Goal: Transaction & Acquisition: Purchase product/service

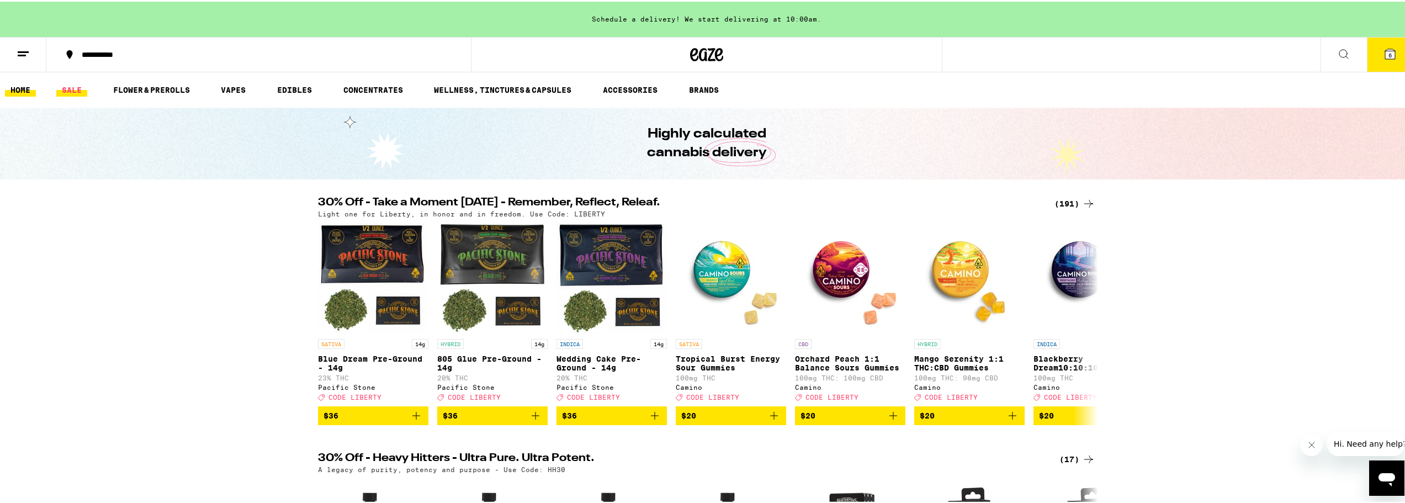
click at [72, 91] on link "SALE" at bounding box center [71, 88] width 31 height 13
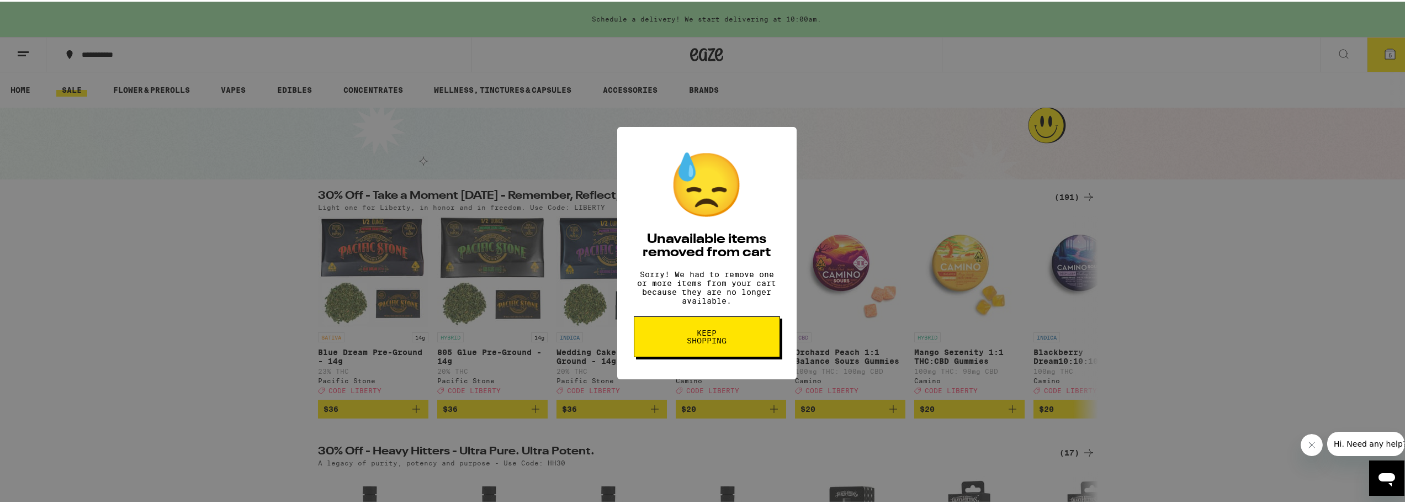
click at [741, 342] on button "Keep Shopping" at bounding box center [707, 335] width 146 height 41
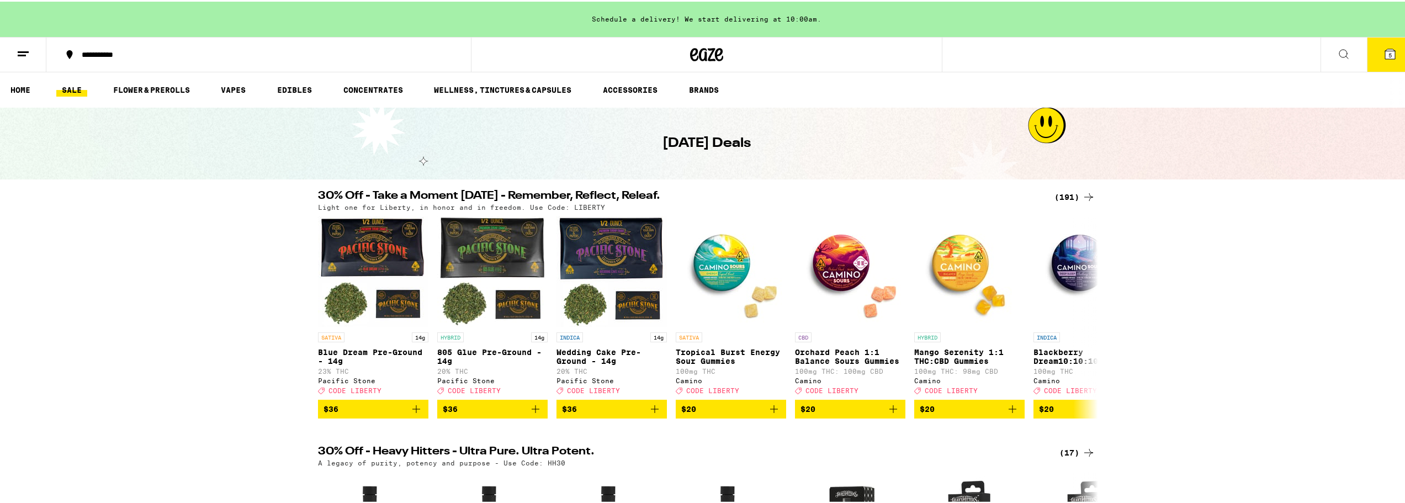
click at [1372, 54] on button "5" at bounding box center [1390, 53] width 46 height 34
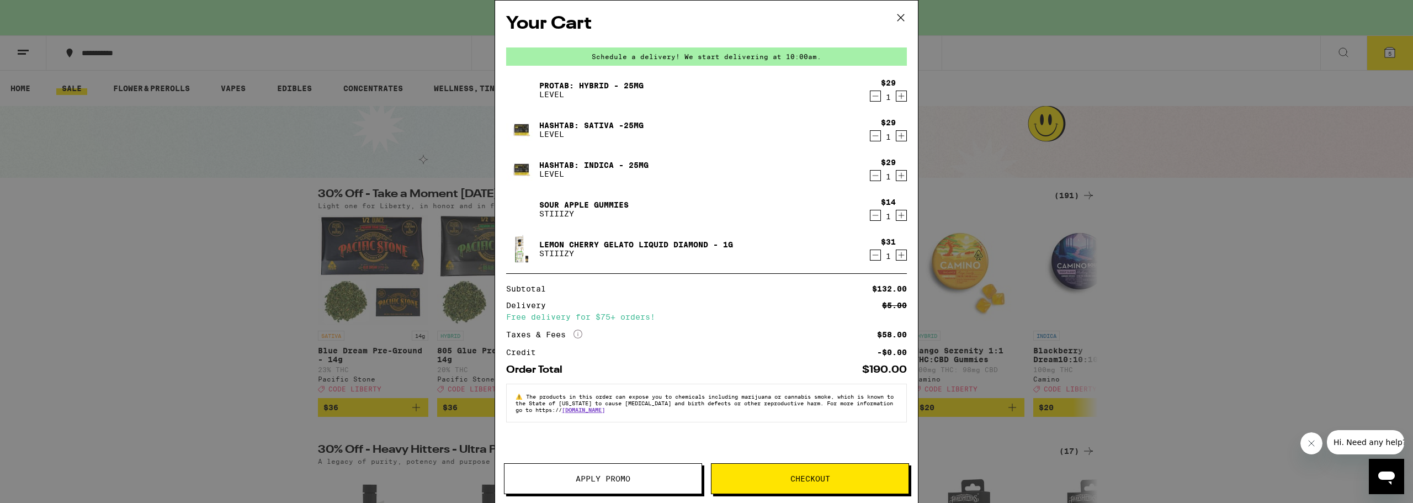
click at [875, 259] on icon "Decrement" at bounding box center [875, 254] width 10 height 13
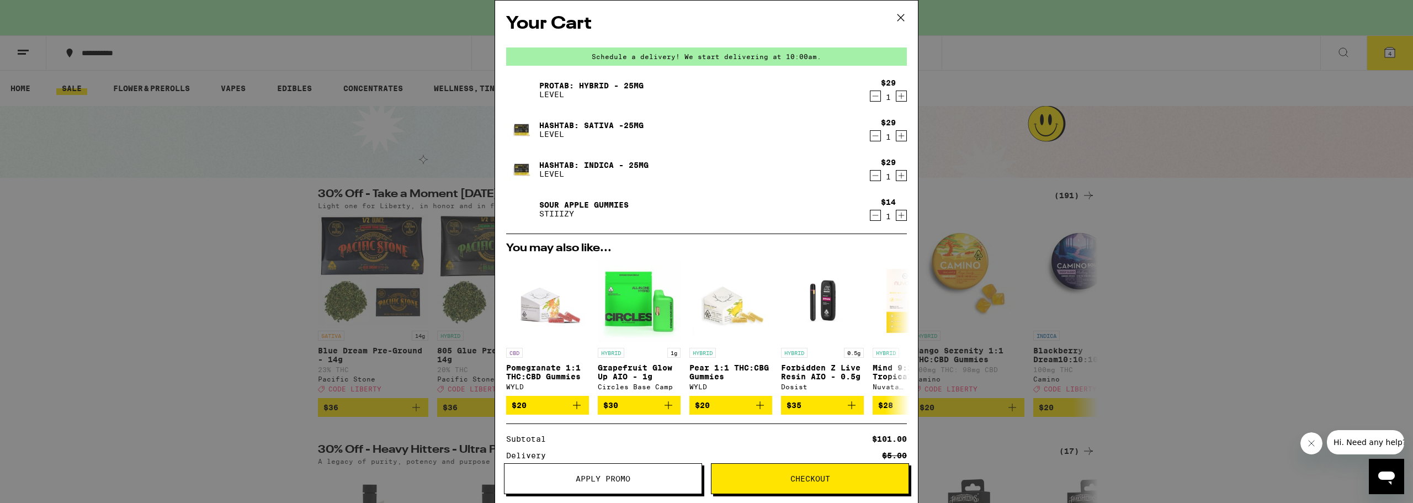
click at [872, 214] on button "Decrement" at bounding box center [875, 215] width 11 height 11
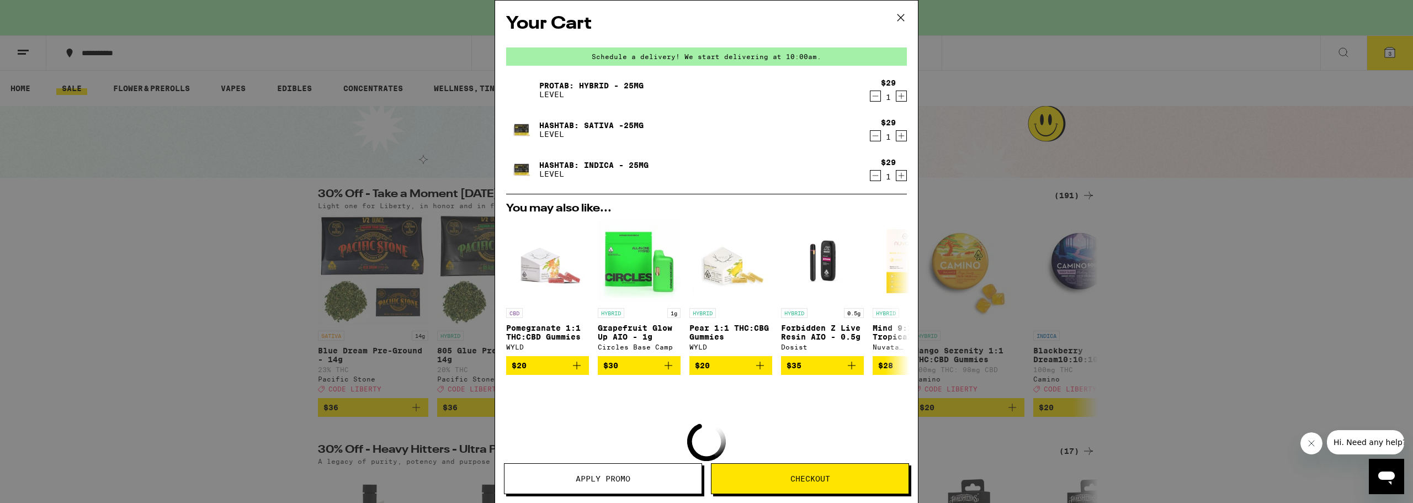
click at [870, 175] on icon "Decrement" at bounding box center [875, 175] width 10 height 13
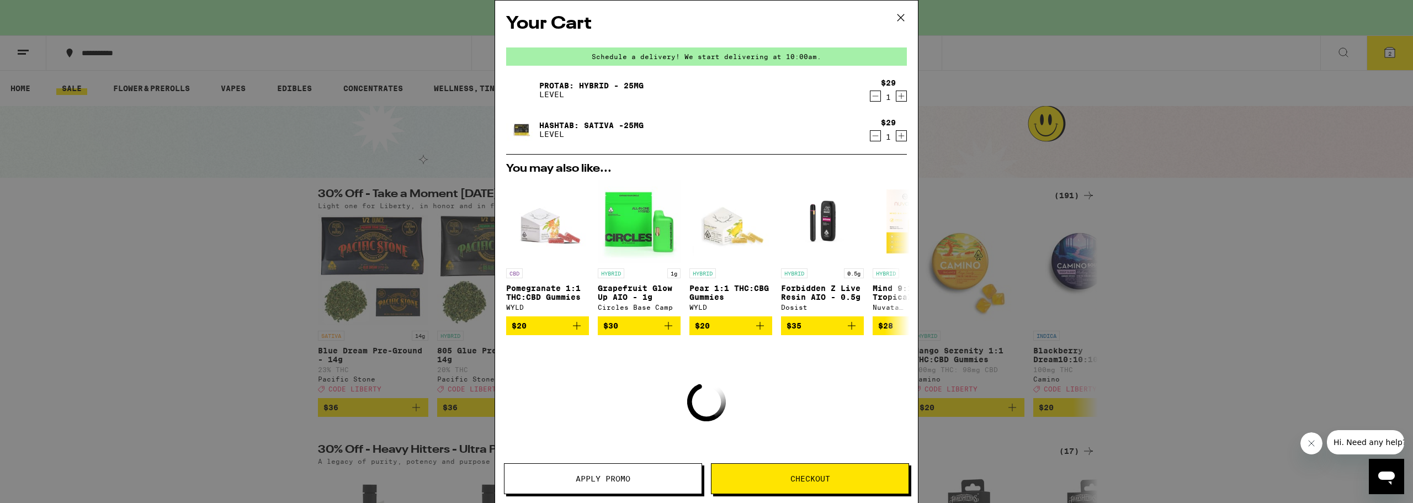
click at [870, 132] on icon "Decrement" at bounding box center [875, 135] width 10 height 13
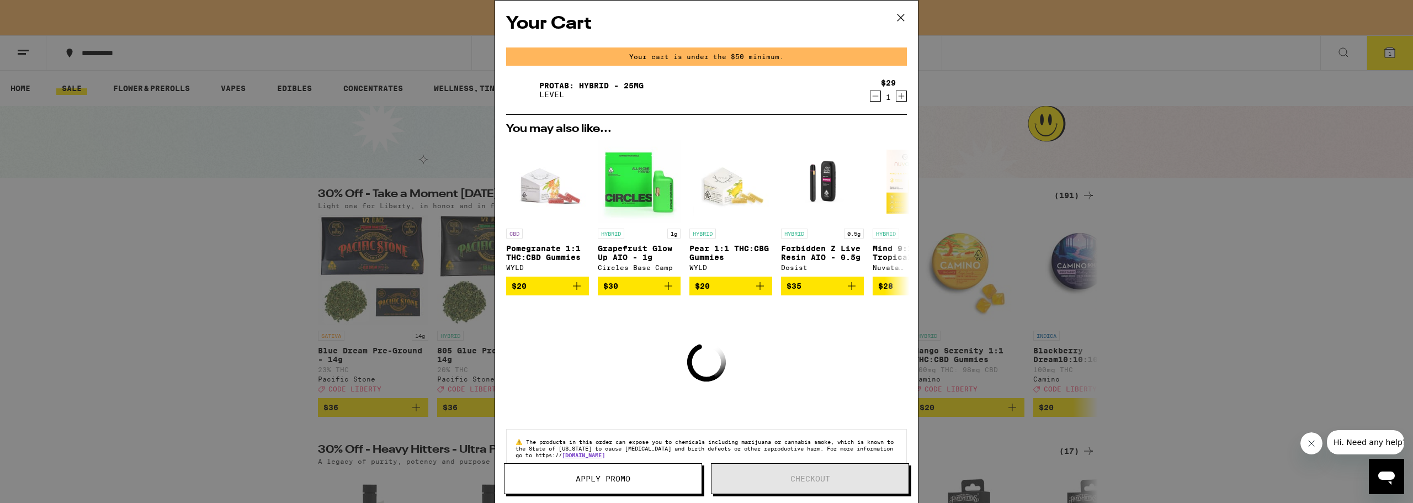
click at [870, 99] on icon "Decrement" at bounding box center [875, 95] width 10 height 13
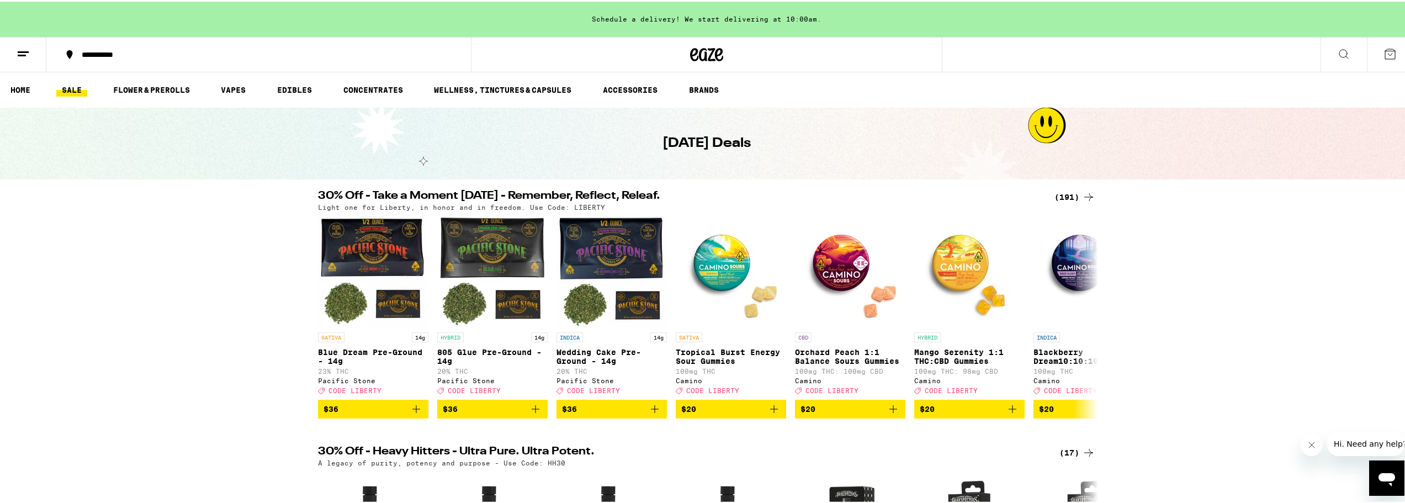
click at [1066, 196] on div "(191)" at bounding box center [1074, 195] width 41 height 13
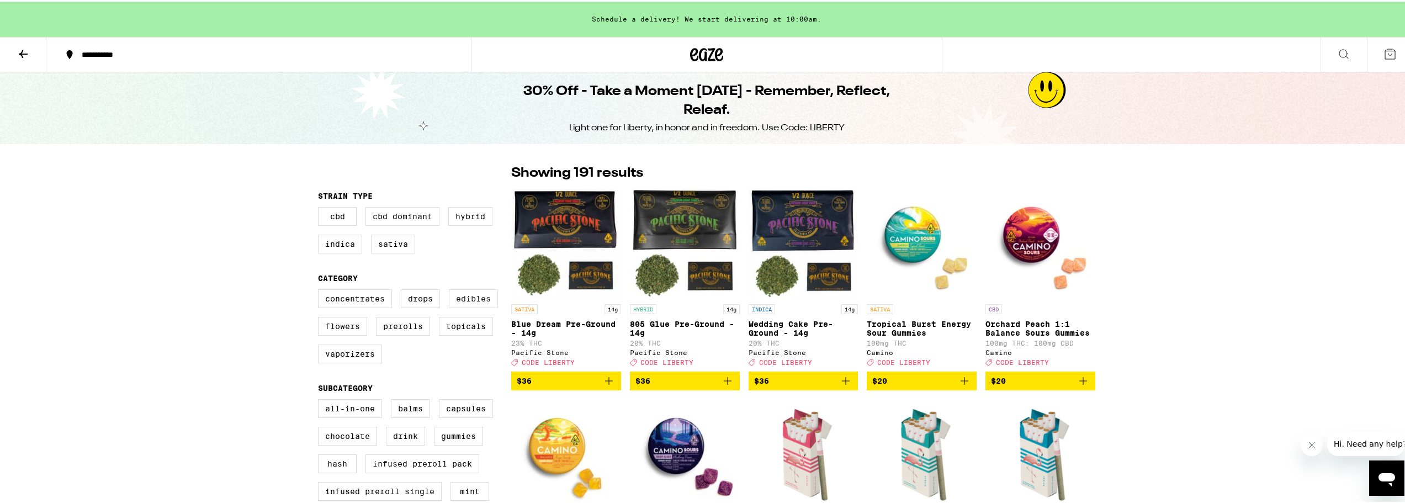
click at [466, 299] on label "Edibles" at bounding box center [473, 297] width 49 height 19
click at [321, 290] on input "Edibles" at bounding box center [320, 289] width 1 height 1
checkbox input "true"
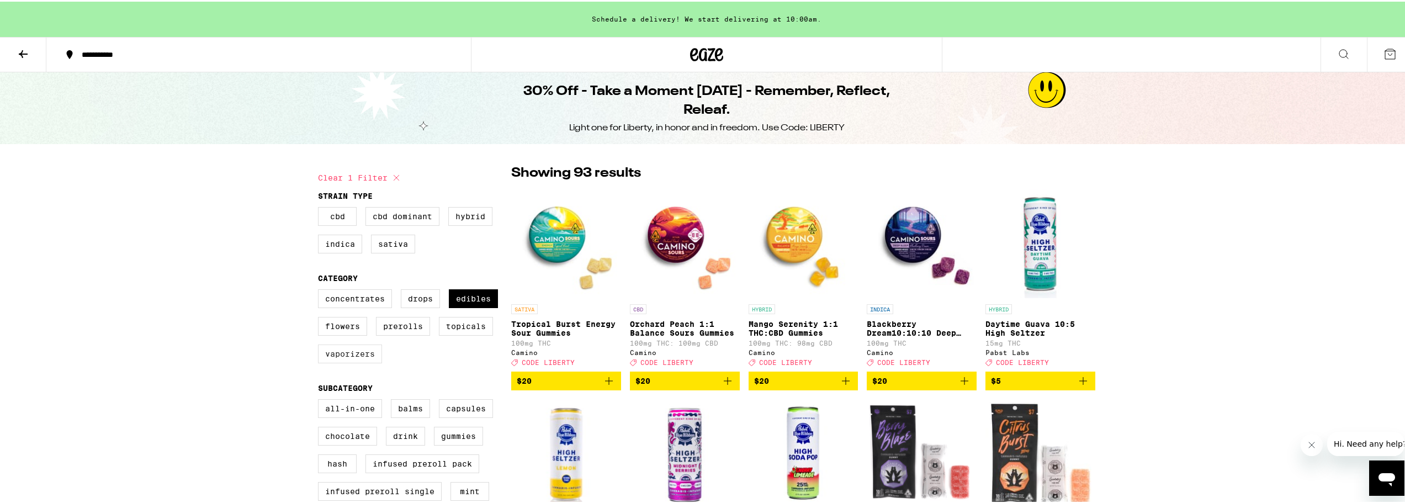
click at [355, 357] on label "Vaporizers" at bounding box center [350, 352] width 64 height 19
click at [321, 290] on input "Vaporizers" at bounding box center [320, 289] width 1 height 1
checkbox input "true"
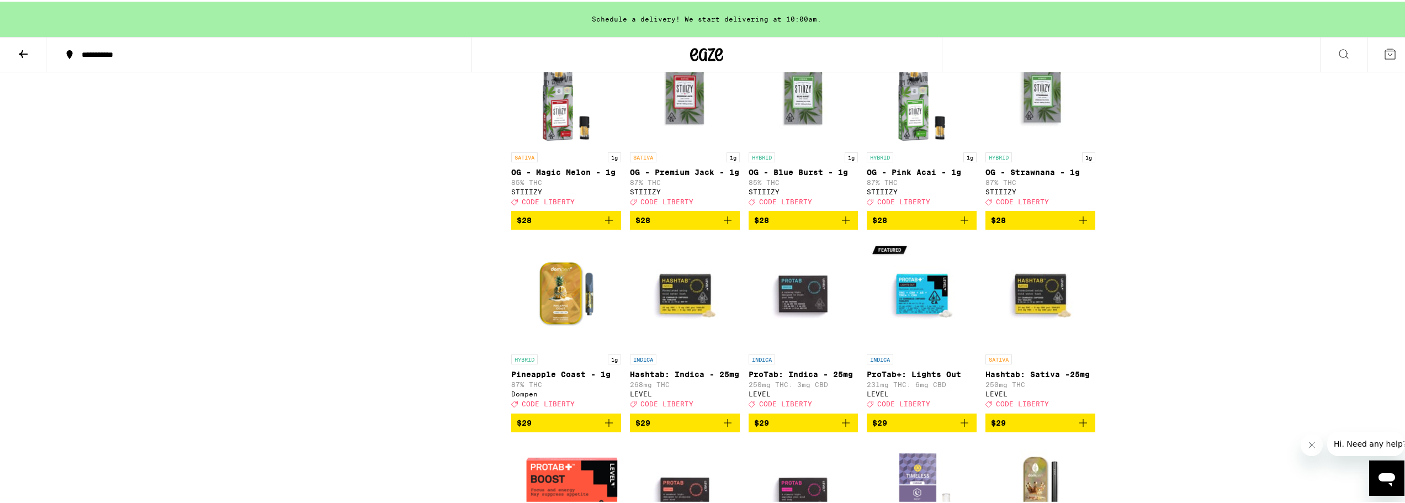
scroll to position [4195, 0]
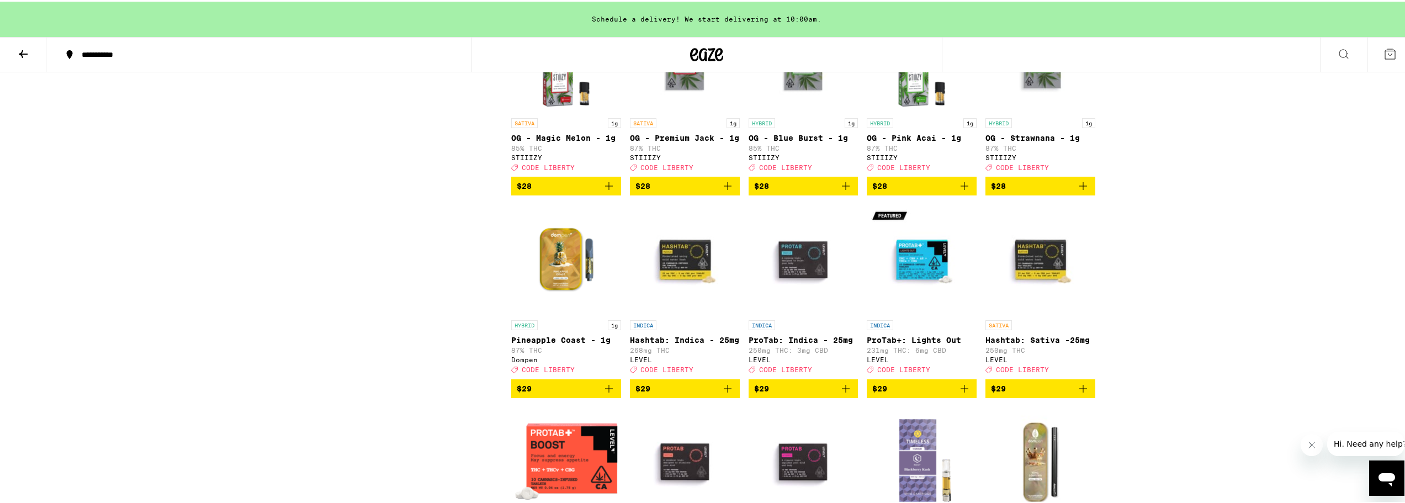
click at [843, 191] on icon "Add to bag" at bounding box center [845, 184] width 13 height 13
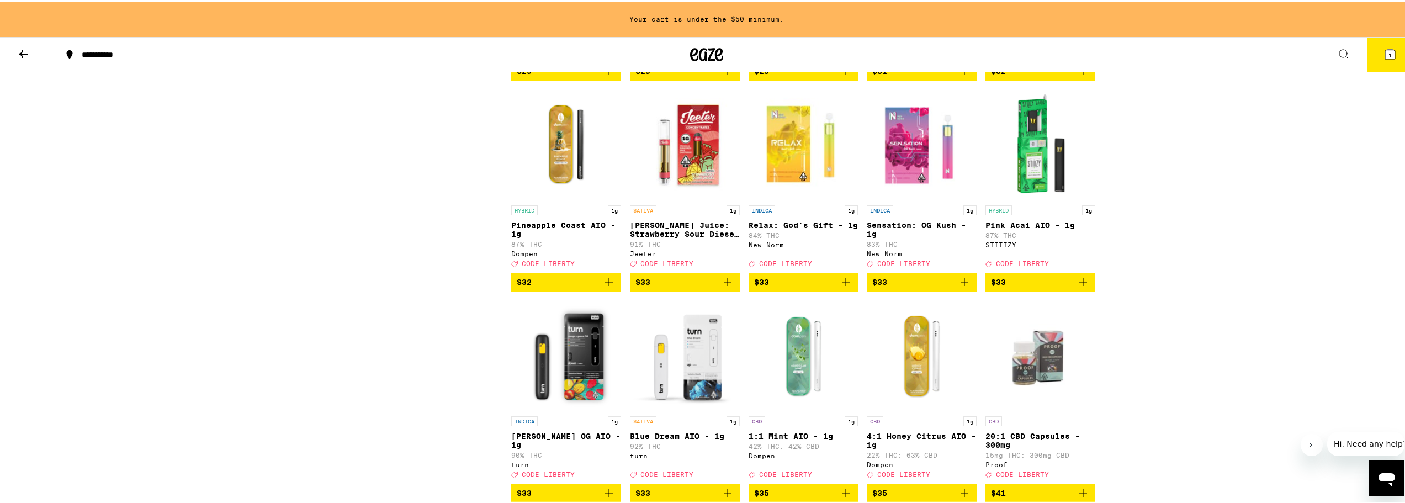
scroll to position [4747, 0]
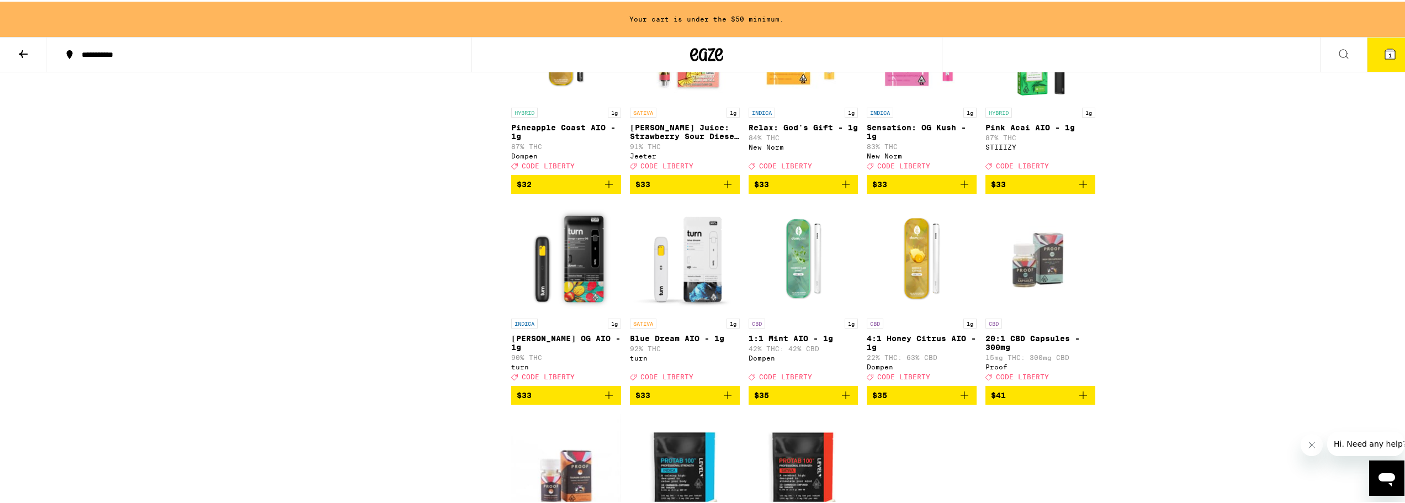
scroll to position [4802, 0]
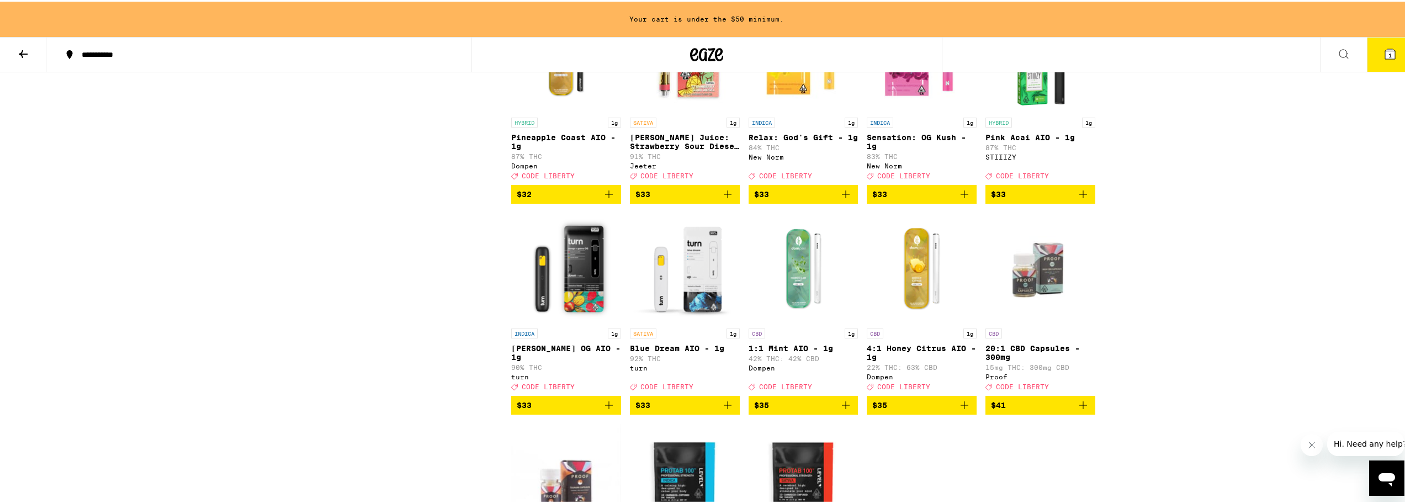
click at [1050, 110] on img "Open page for Pink Acai AIO - 1g from STIIIZY" at bounding box center [1040, 55] width 110 height 110
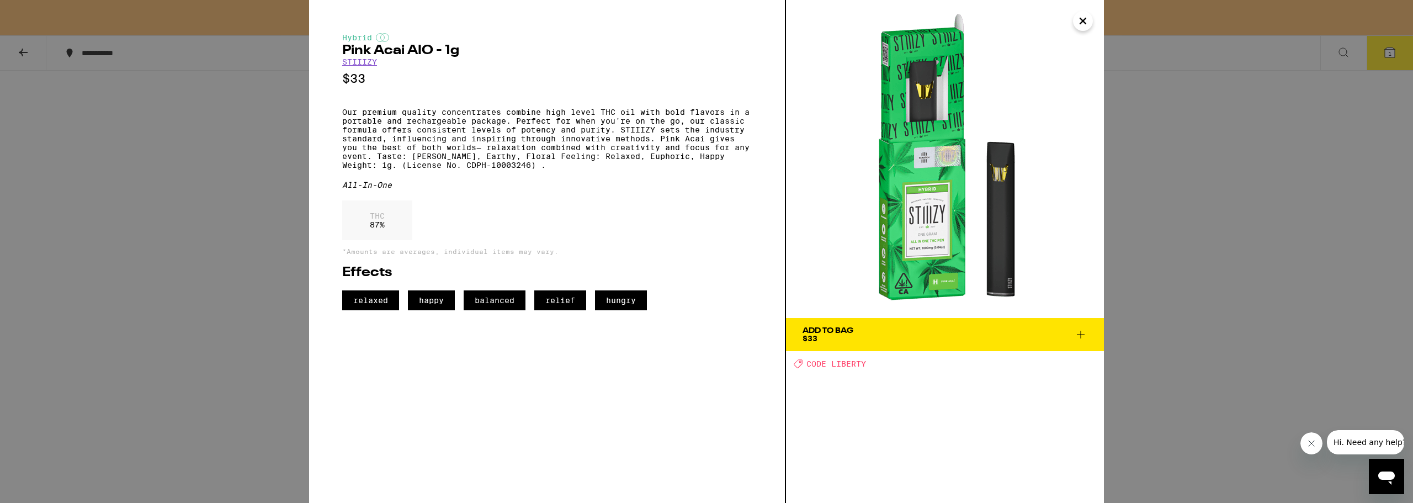
click at [1082, 17] on icon "Close" at bounding box center [1082, 21] width 13 height 17
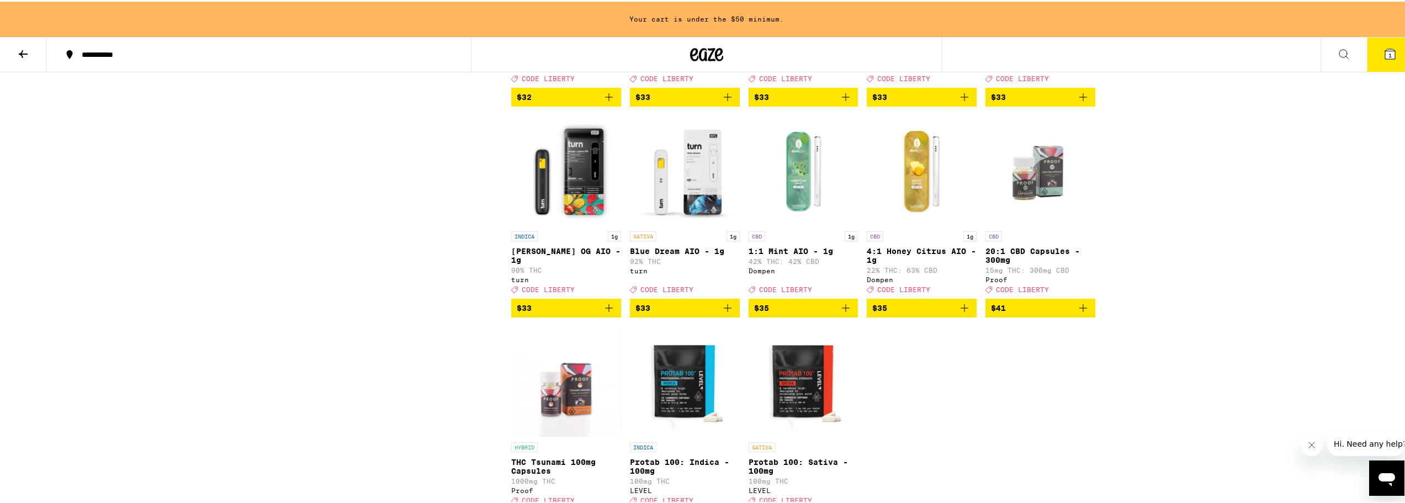
scroll to position [4912, 0]
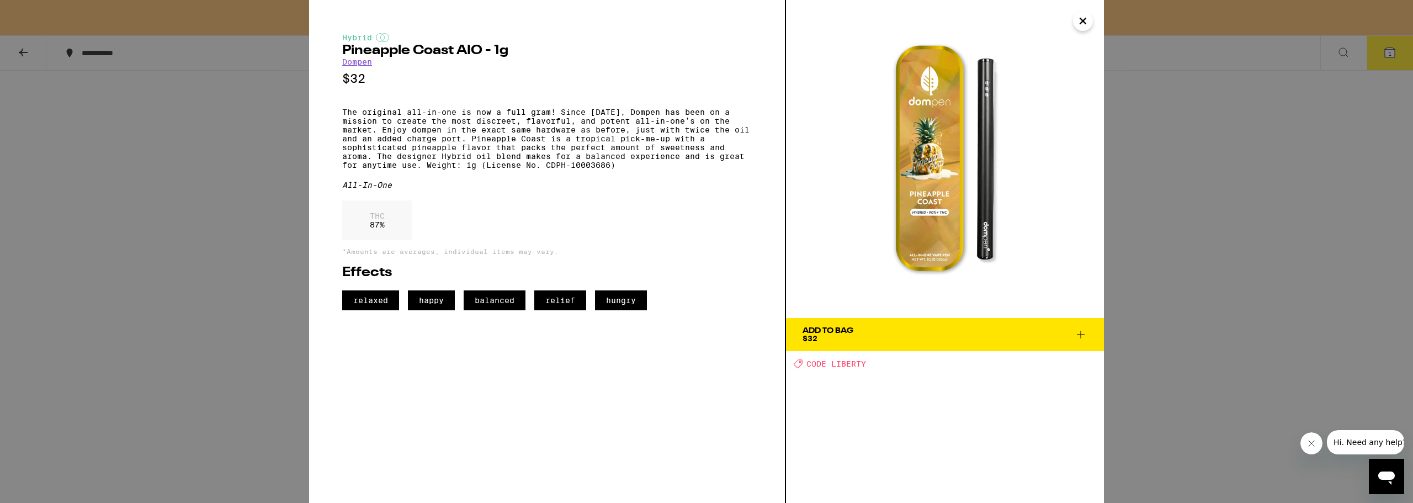
click at [1083, 22] on icon "Close" at bounding box center [1083, 21] width 6 height 6
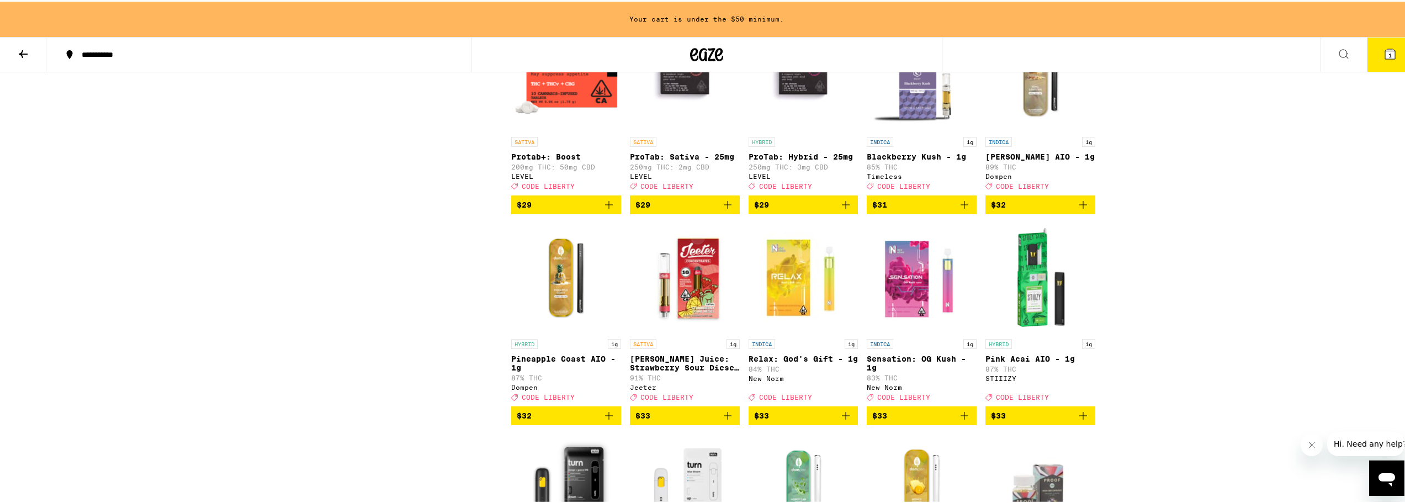
scroll to position [4581, 0]
click at [845, 7] on icon "Add to bag" at bounding box center [845, 0] width 13 height 13
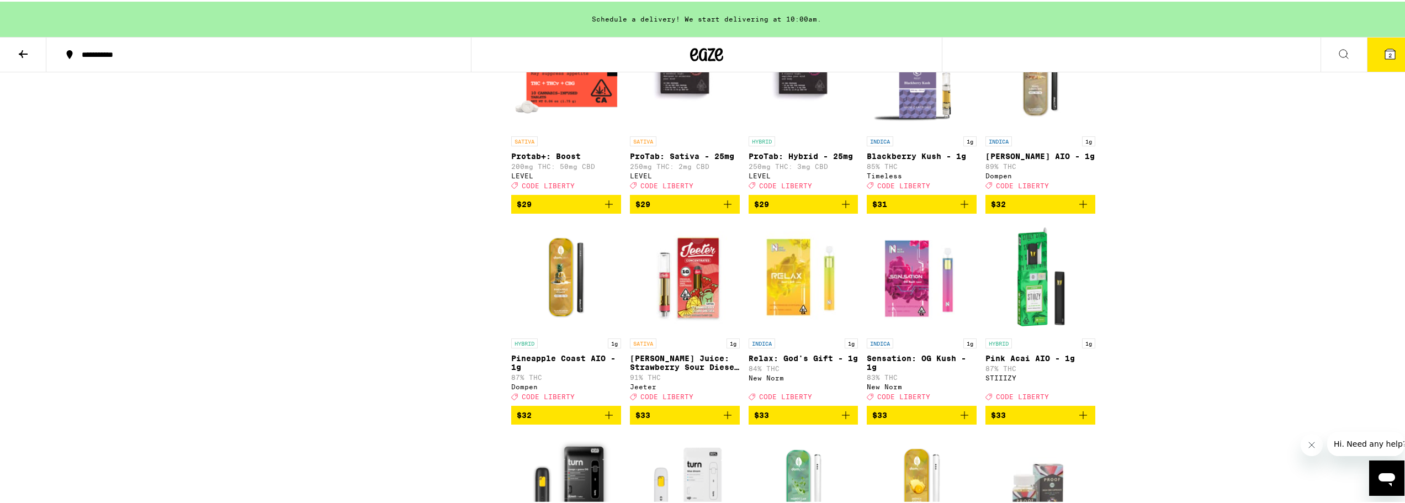
click at [843, 209] on icon "Add to bag" at bounding box center [845, 202] width 13 height 13
click at [721, 209] on icon "Add to bag" at bounding box center [727, 202] width 13 height 13
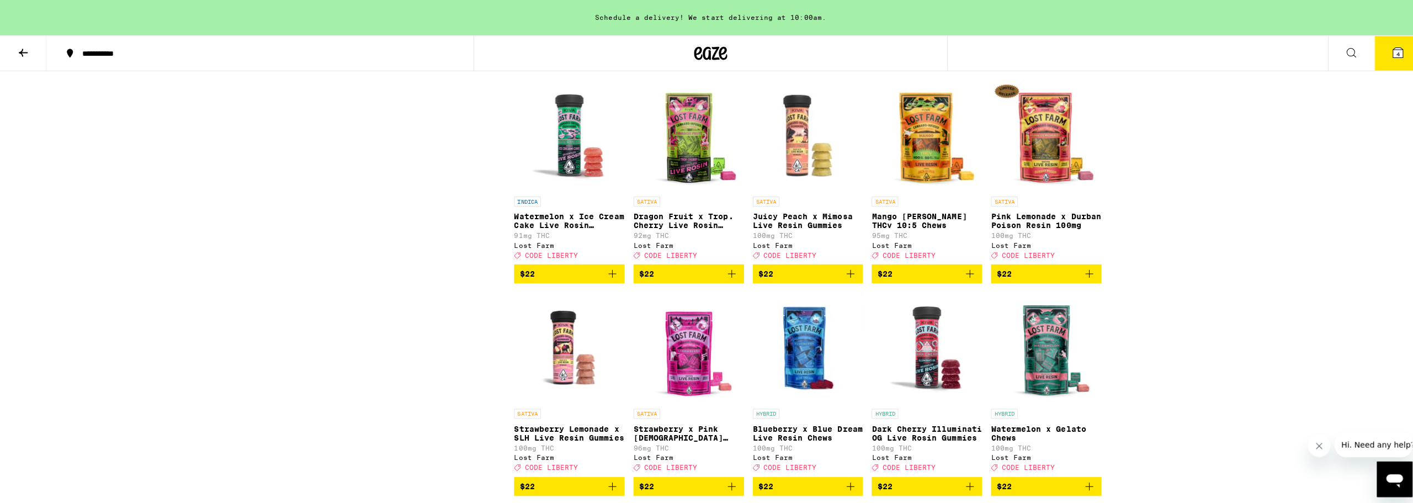
scroll to position [3256, 0]
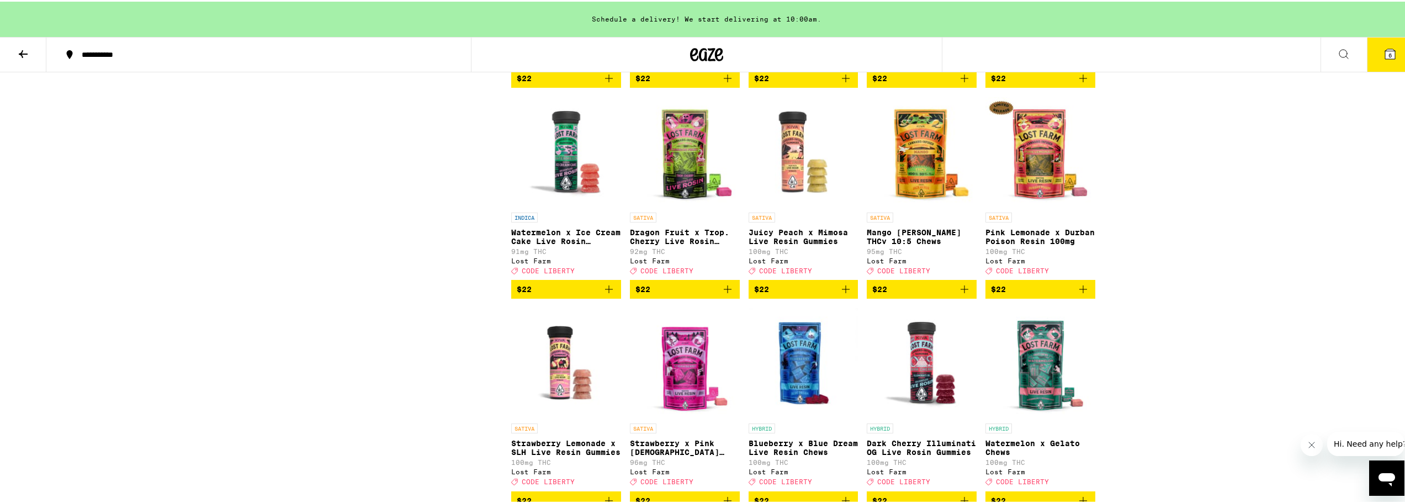
click at [1367, 50] on button "6" at bounding box center [1390, 53] width 46 height 34
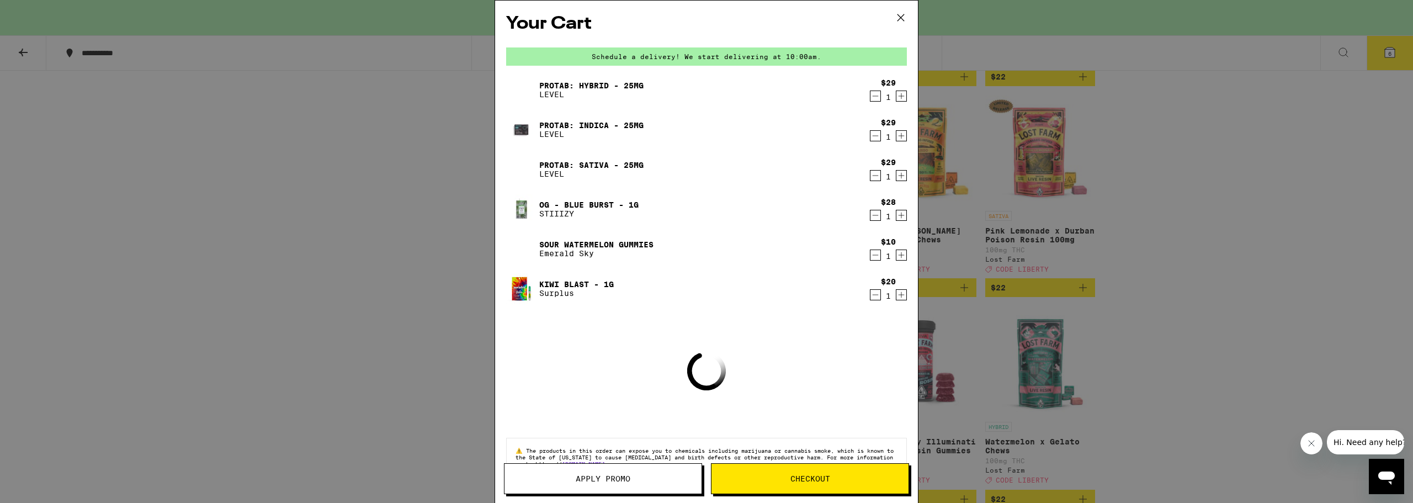
click at [582, 281] on link "Kiwi Blast - 1g" at bounding box center [576, 284] width 75 height 9
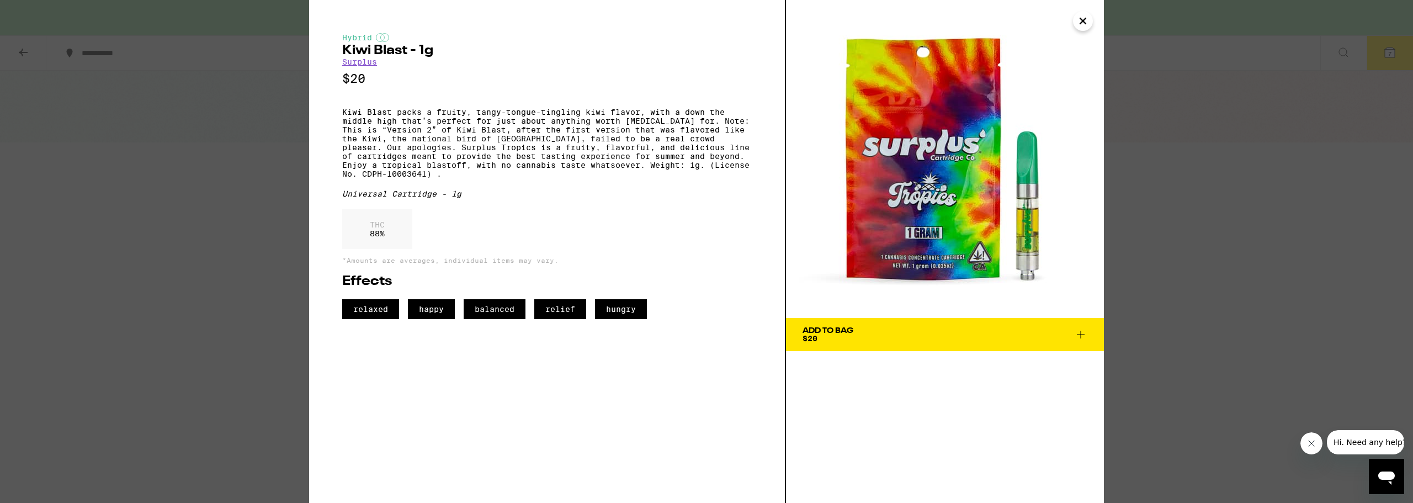
click at [193, 113] on div "Hybrid Kiwi Blast - 1g Surplus $20 Kiwi Blast packs a fruity, tangy-tongue-ting…" at bounding box center [706, 251] width 1413 height 503
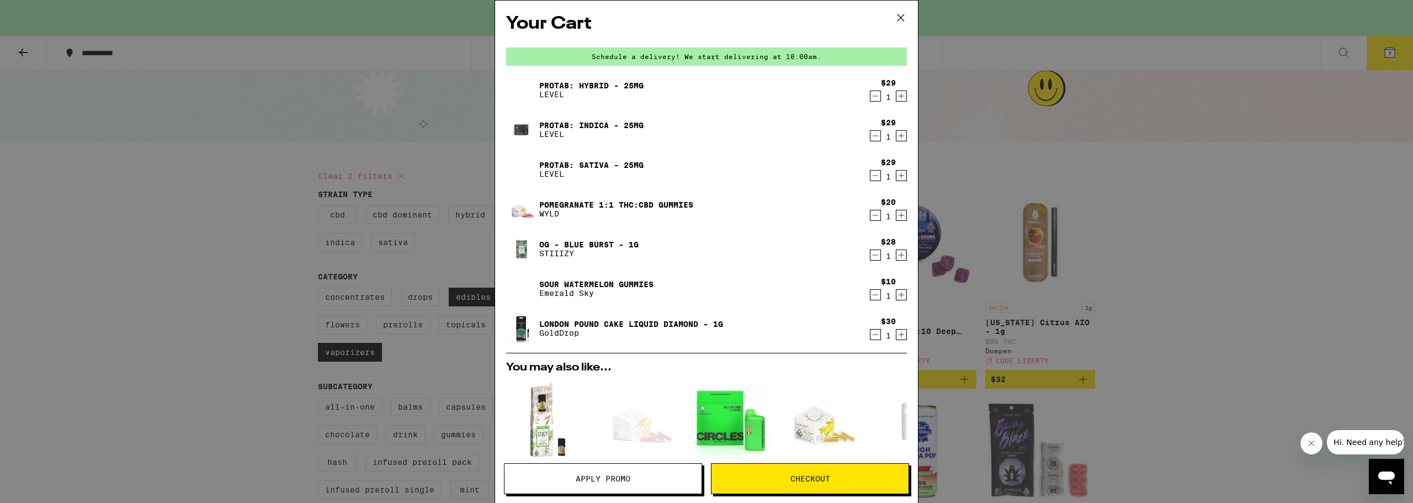
click at [899, 17] on icon at bounding box center [900, 17] width 17 height 17
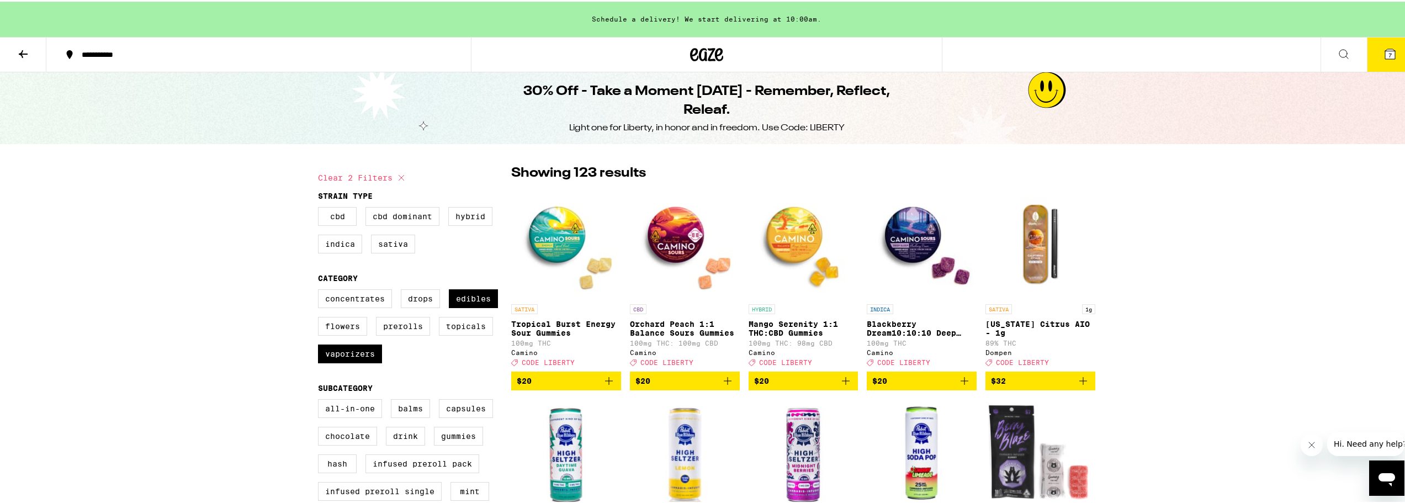
click at [1388, 55] on span "7" at bounding box center [1389, 53] width 3 height 7
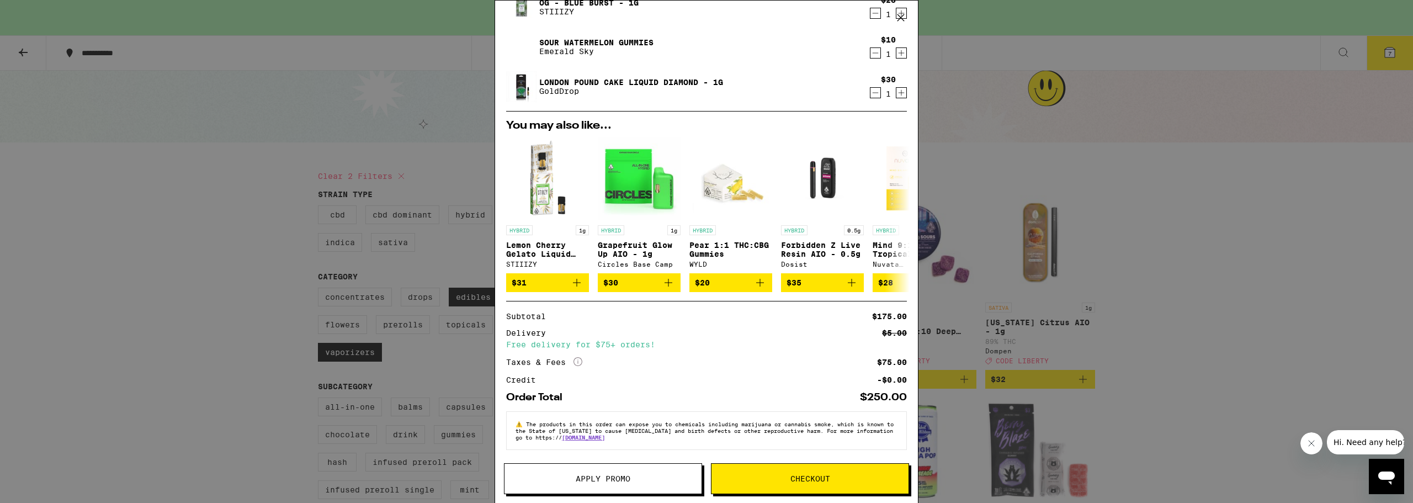
scroll to position [248, 0]
click at [618, 477] on span "Apply Promo" at bounding box center [603, 479] width 55 height 8
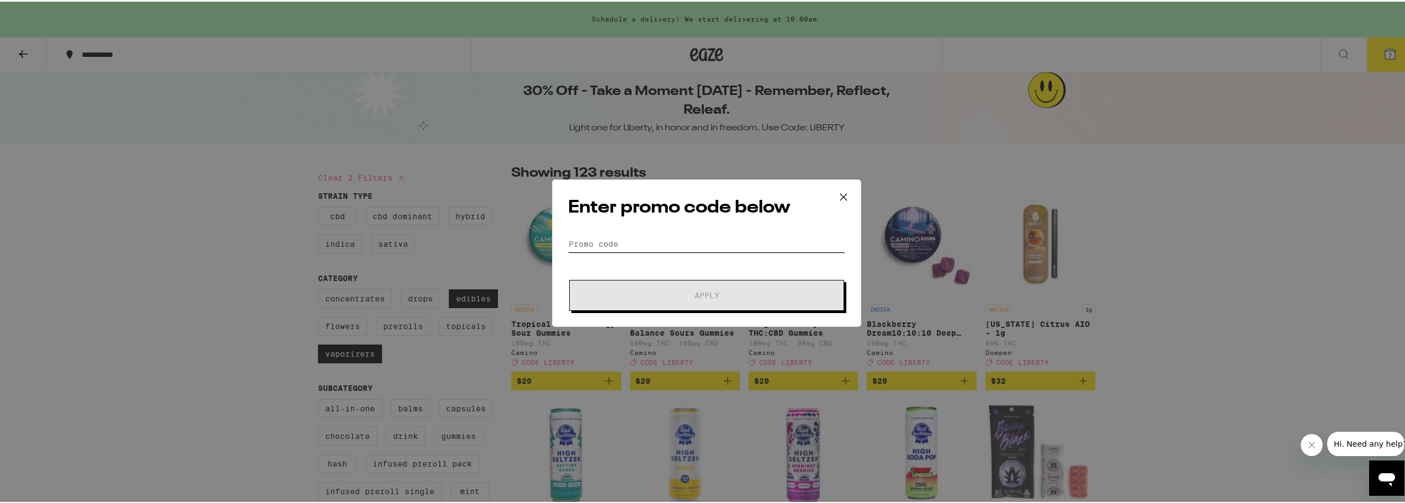
click at [607, 239] on input "Promo Code" at bounding box center [706, 242] width 277 height 17
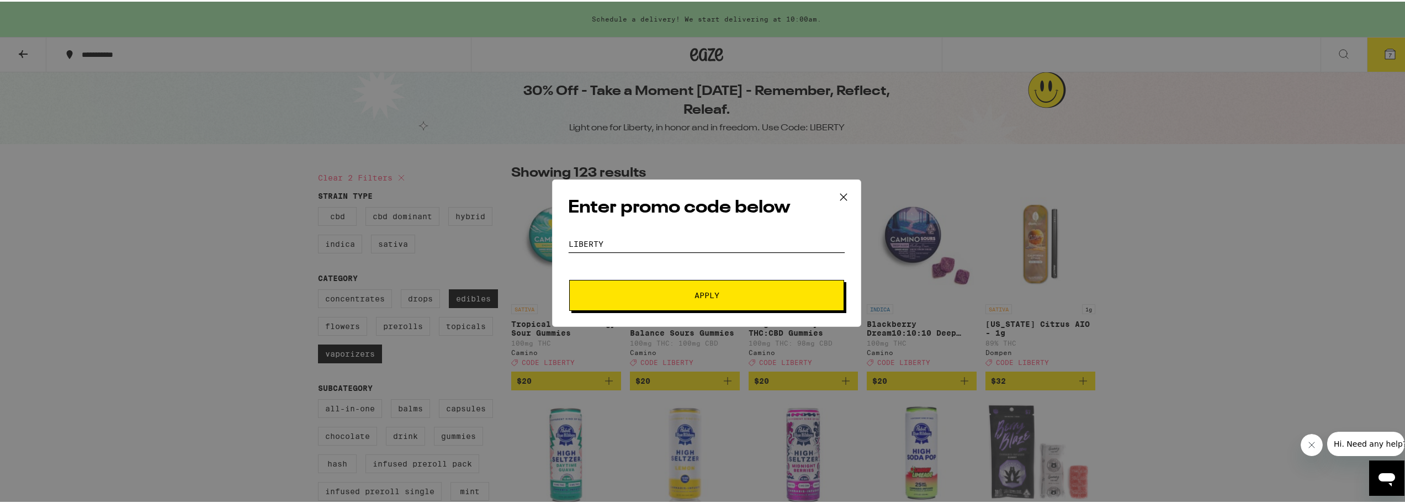
type input "liberty"
click at [715, 290] on span "Apply" at bounding box center [706, 294] width 25 height 8
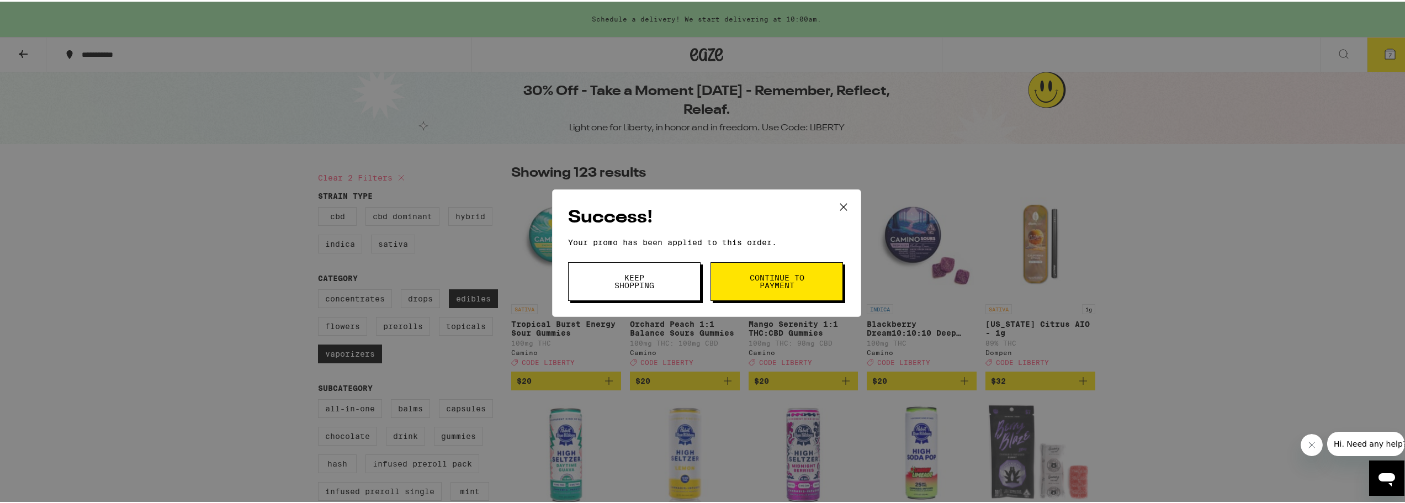
click at [628, 285] on span "Keep Shopping" at bounding box center [634, 279] width 56 height 15
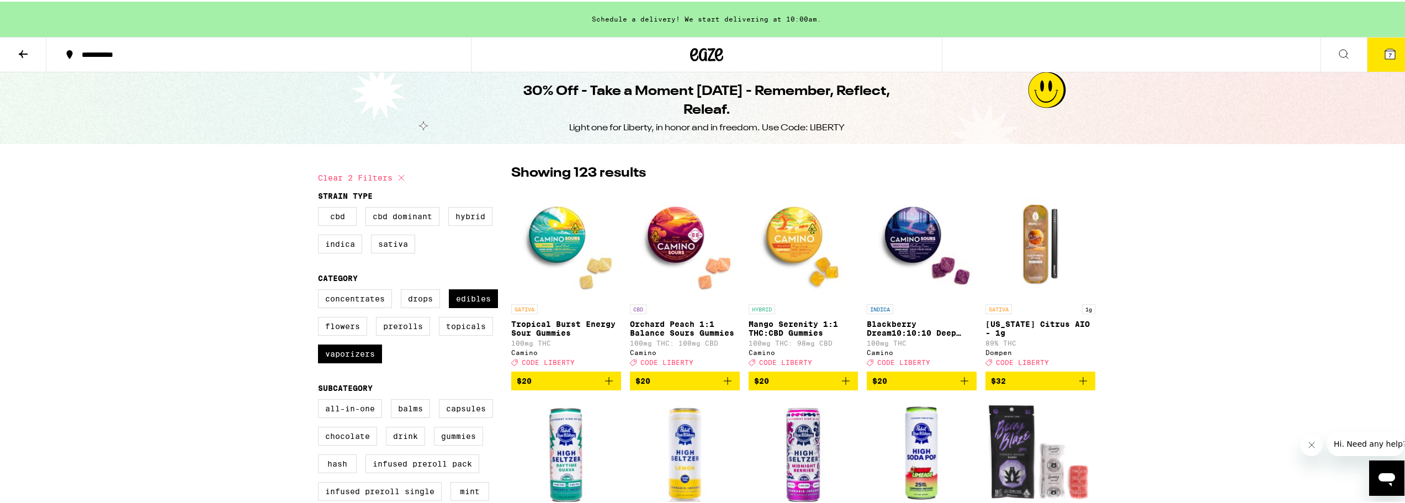
click at [1385, 55] on icon at bounding box center [1390, 52] width 10 height 10
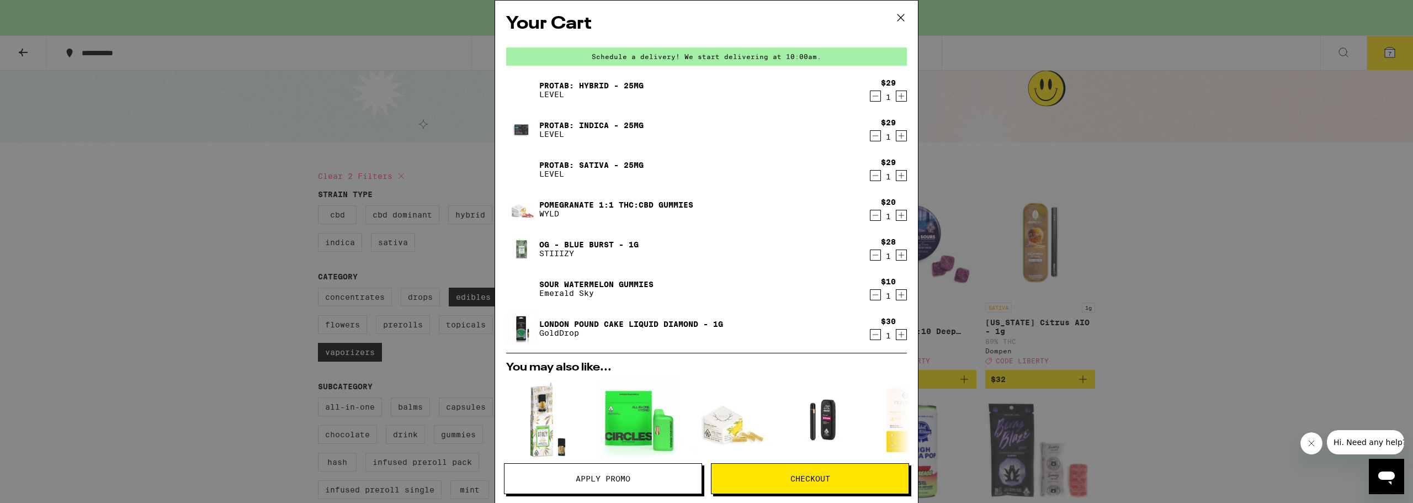
click at [866, 478] on span "Checkout" at bounding box center [809, 479] width 197 height 8
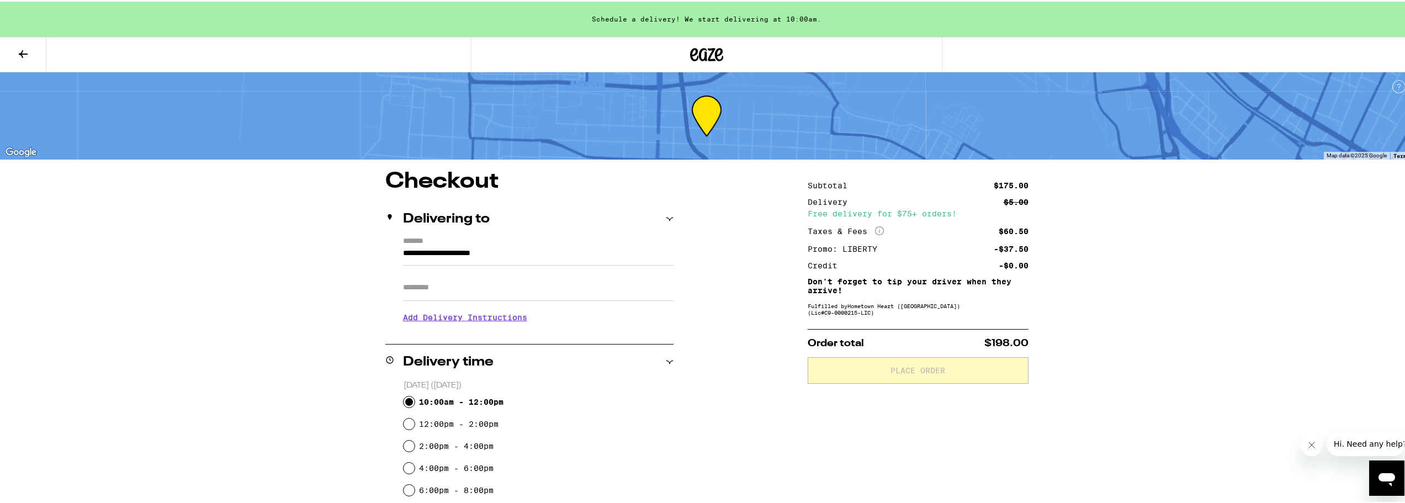
click at [407, 400] on input "10:00am - 12:00pm" at bounding box center [408, 400] width 11 height 11
radio input "true"
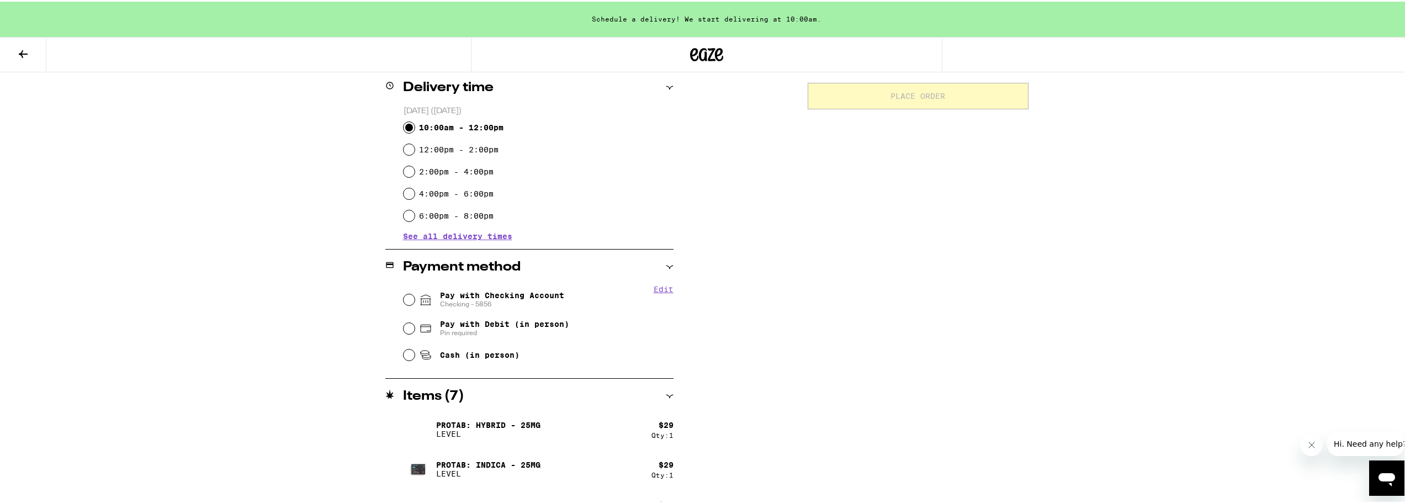
scroll to position [276, 0]
click at [405, 299] on input "Pay with Checking Account Checking - 5856" at bounding box center [408, 296] width 11 height 11
radio input "true"
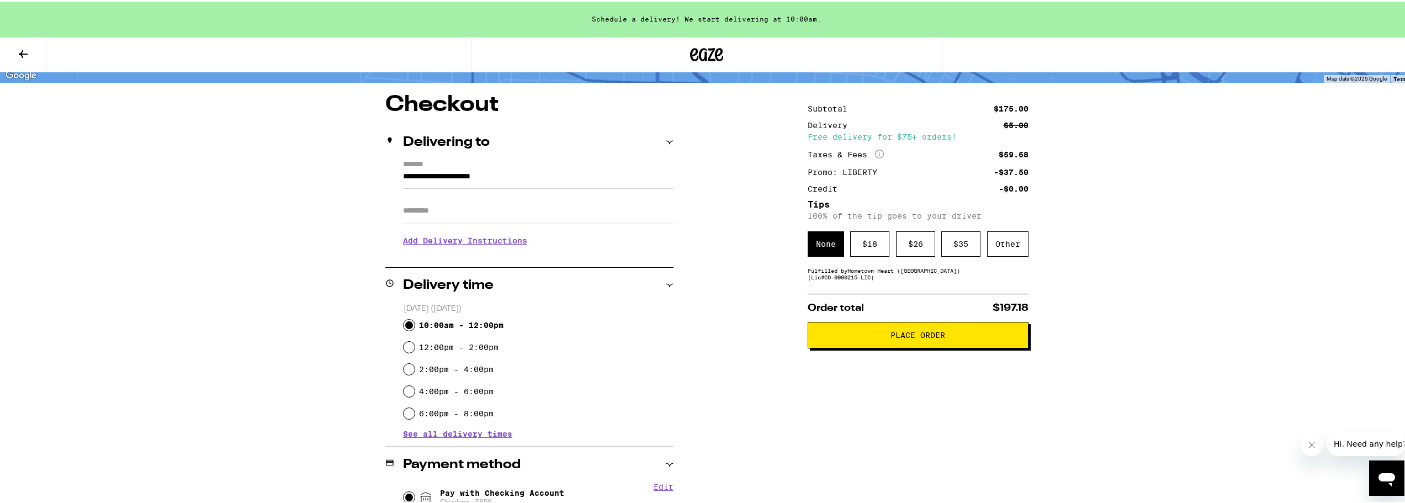
scroll to position [55, 0]
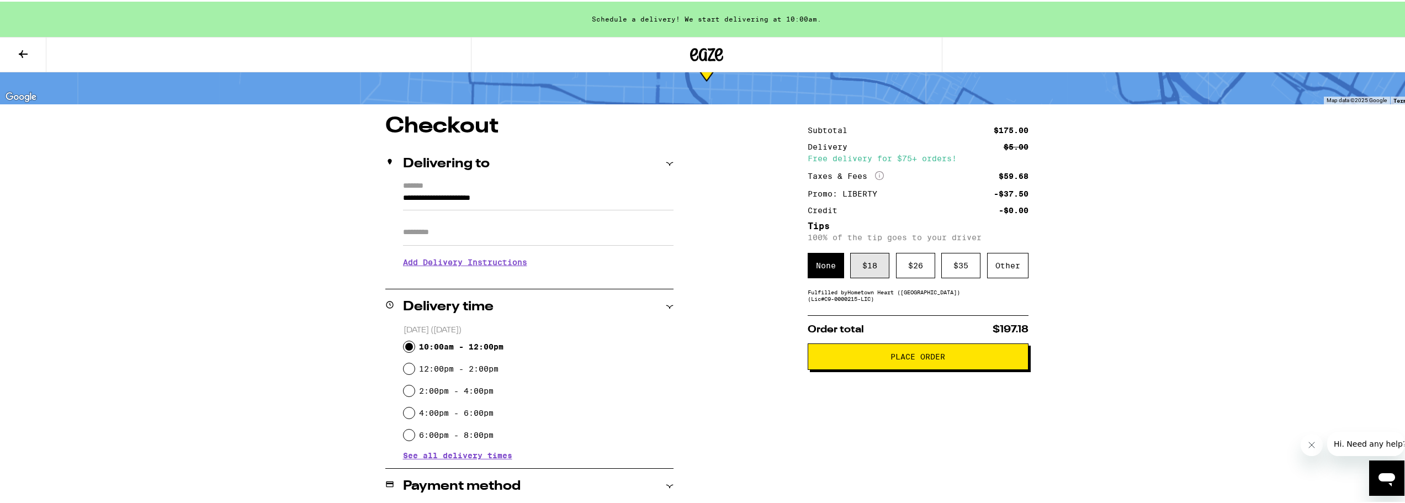
click at [870, 270] on div "$ 18" at bounding box center [869, 263] width 39 height 25
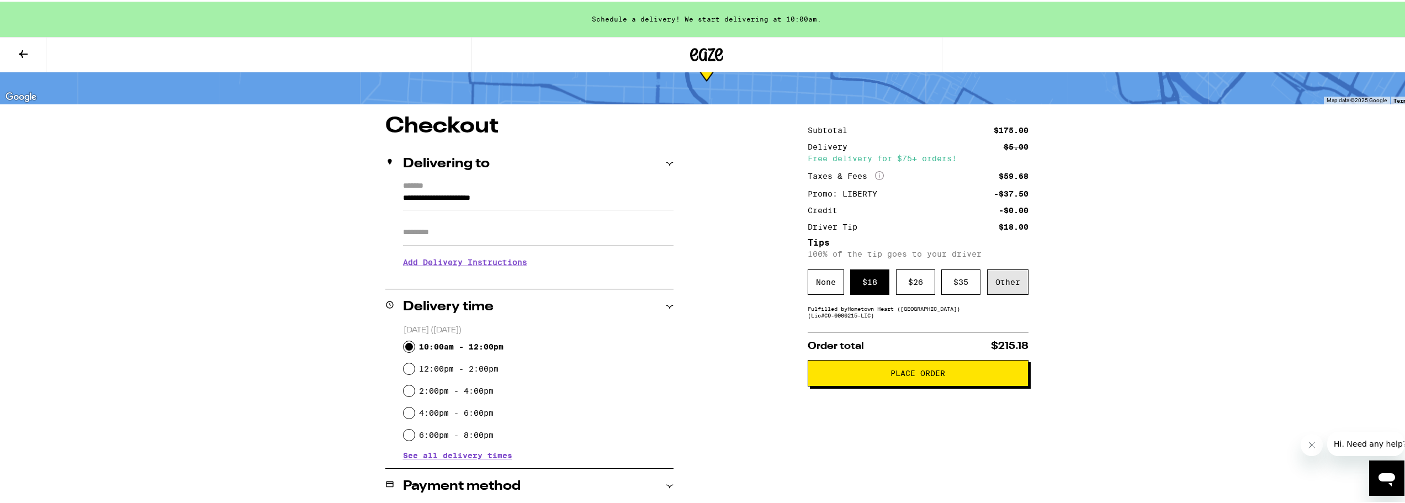
click at [1001, 280] on div "Other" at bounding box center [1007, 280] width 41 height 25
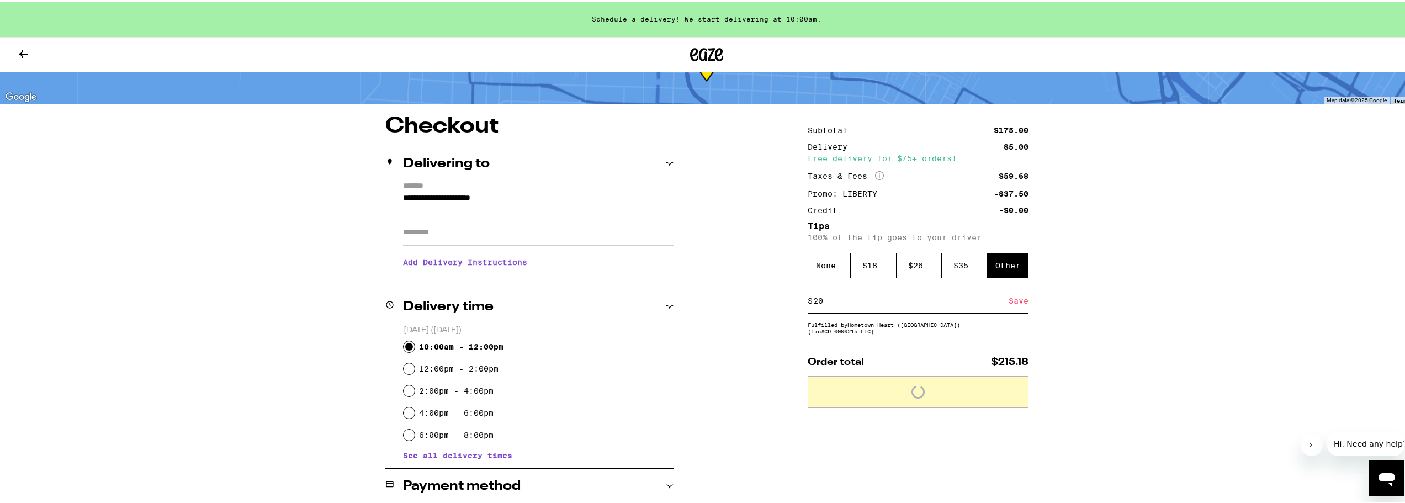
type input "20"
click at [1011, 305] on div "Save" at bounding box center [1018, 299] width 20 height 24
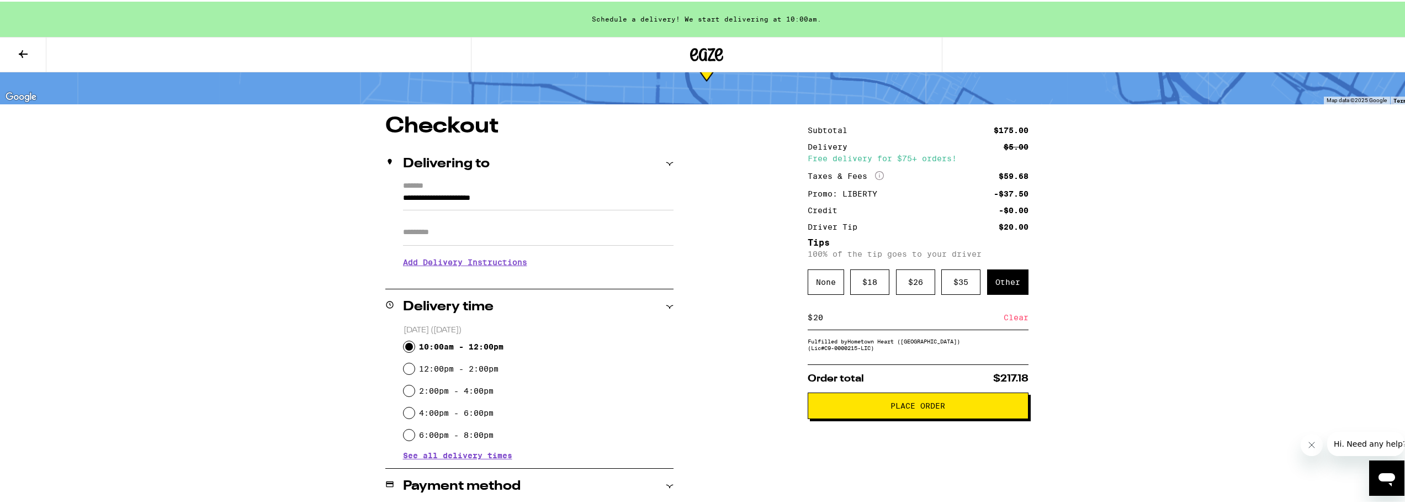
click at [1165, 291] on div "**********" at bounding box center [706, 445] width 1413 height 1001
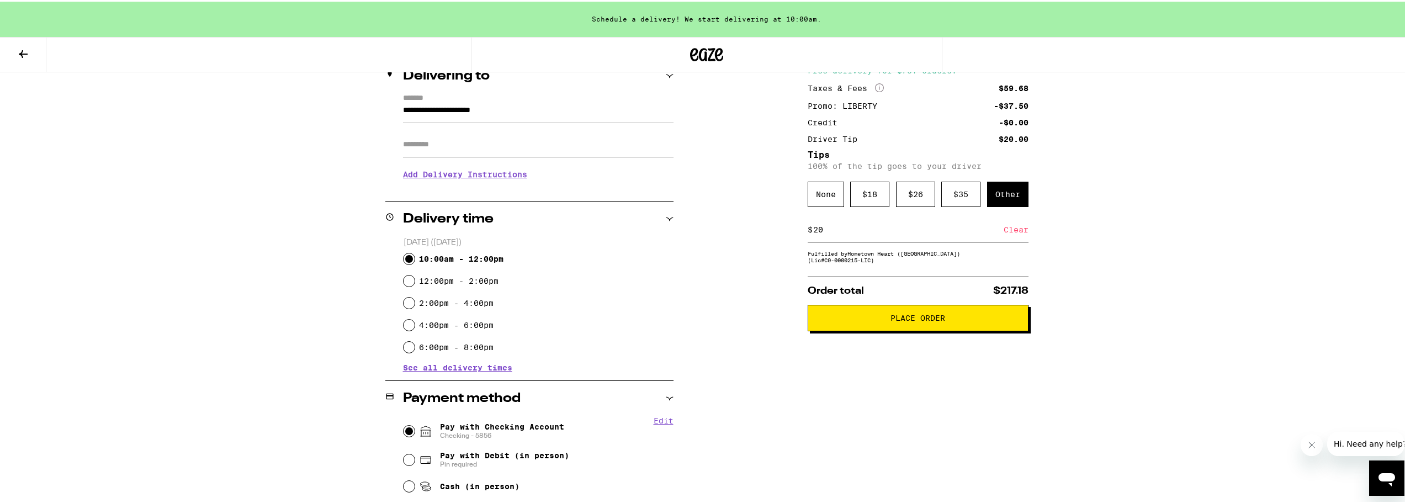
scroll to position [221, 0]
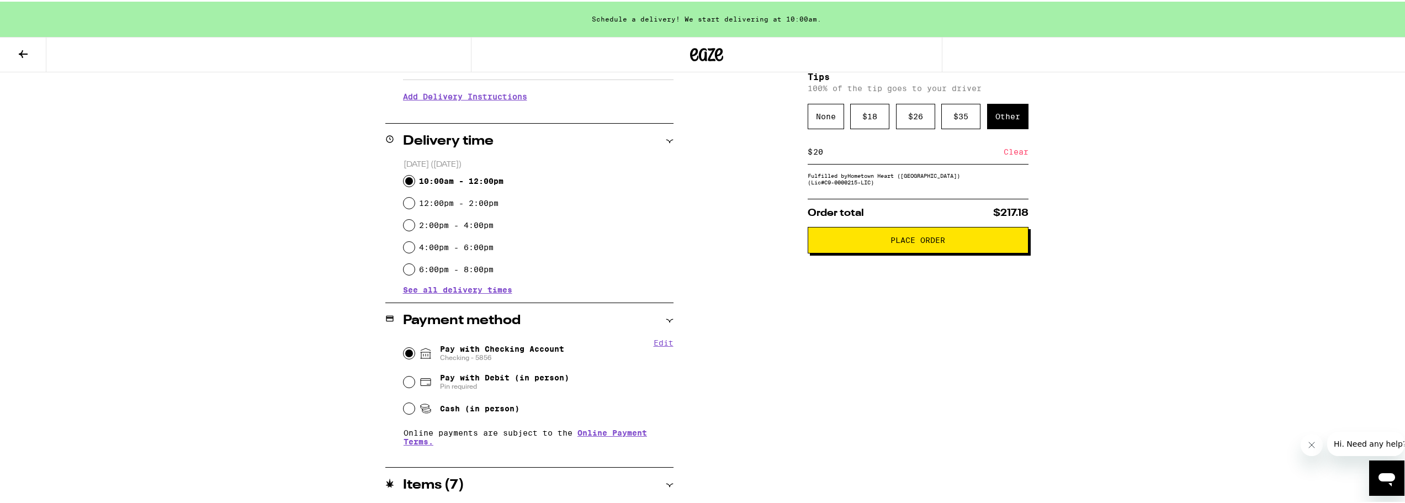
click at [894, 242] on span "Place Order" at bounding box center [917, 239] width 55 height 8
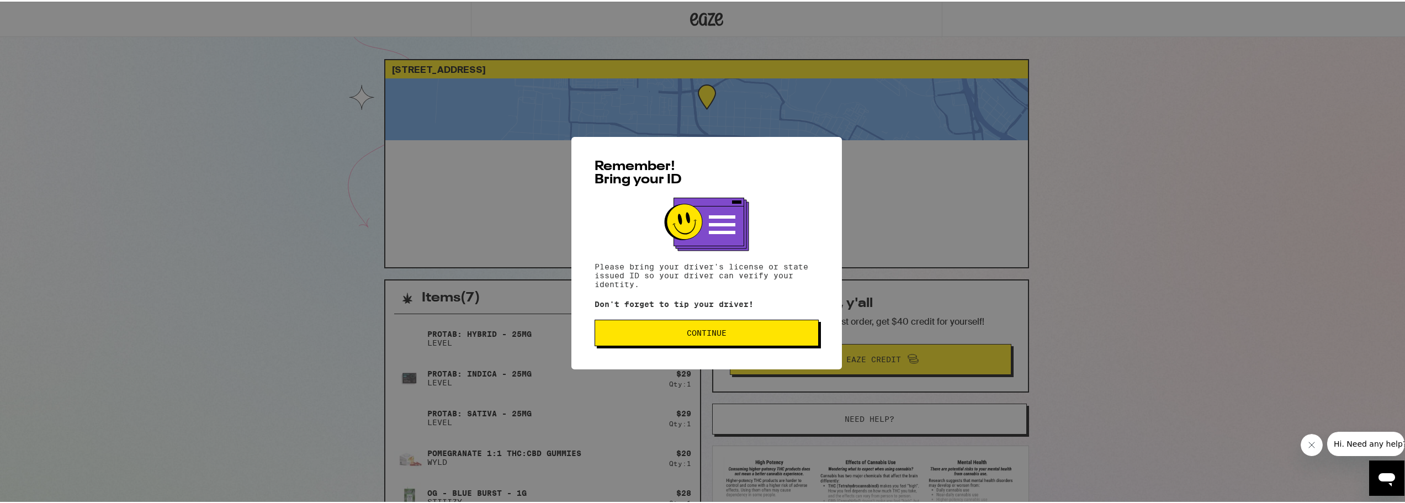
click at [742, 334] on span "Continue" at bounding box center [706, 331] width 205 height 8
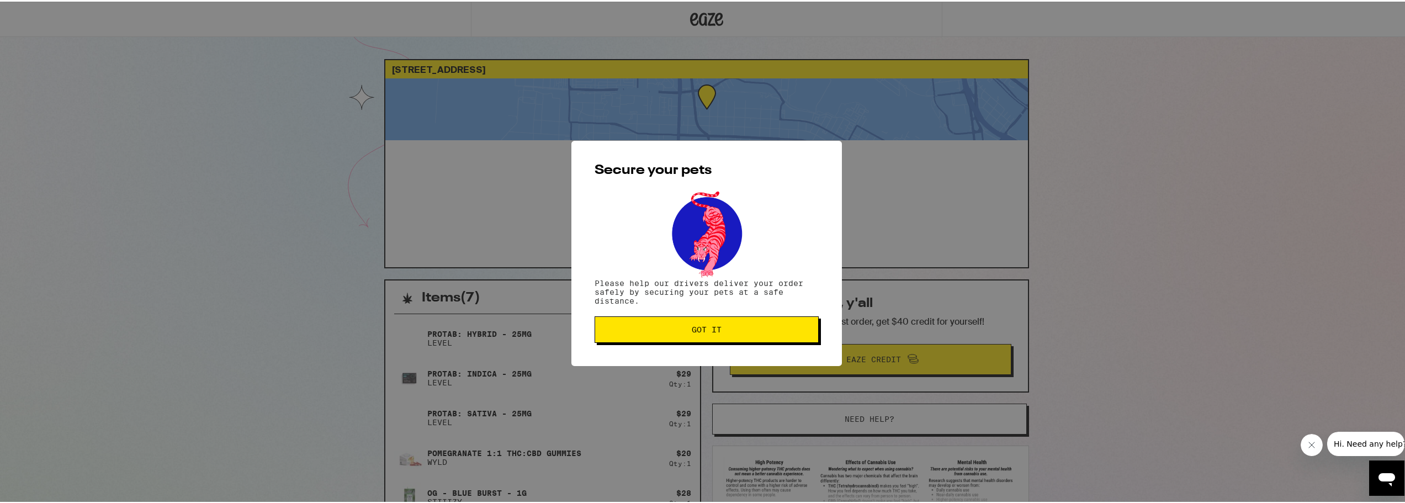
click at [699, 322] on button "Got it" at bounding box center [706, 328] width 224 height 26
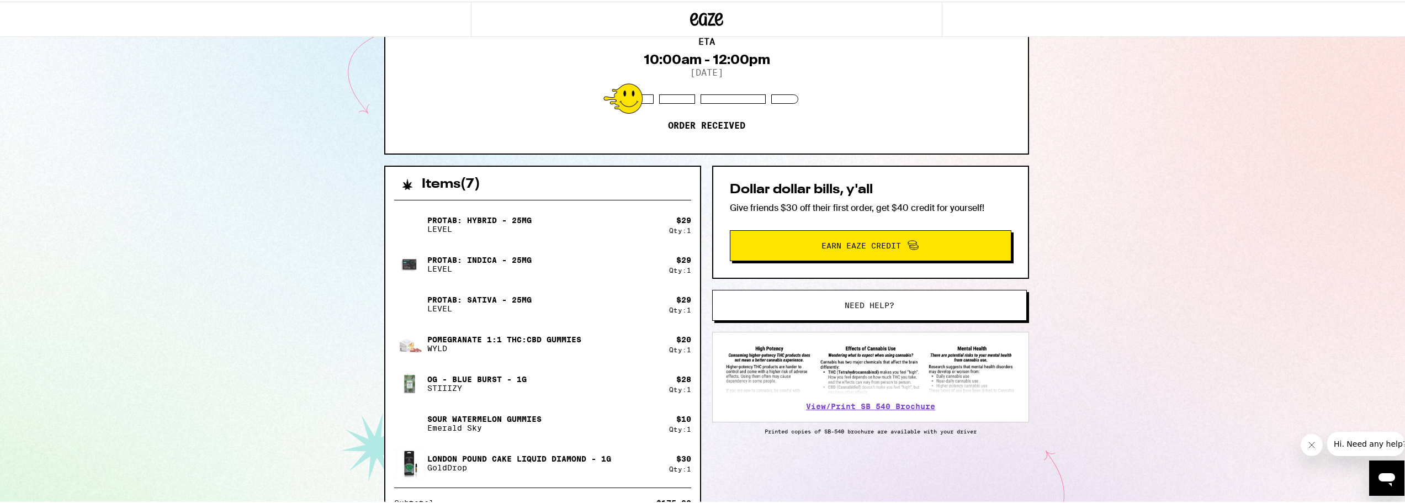
scroll to position [55, 0]
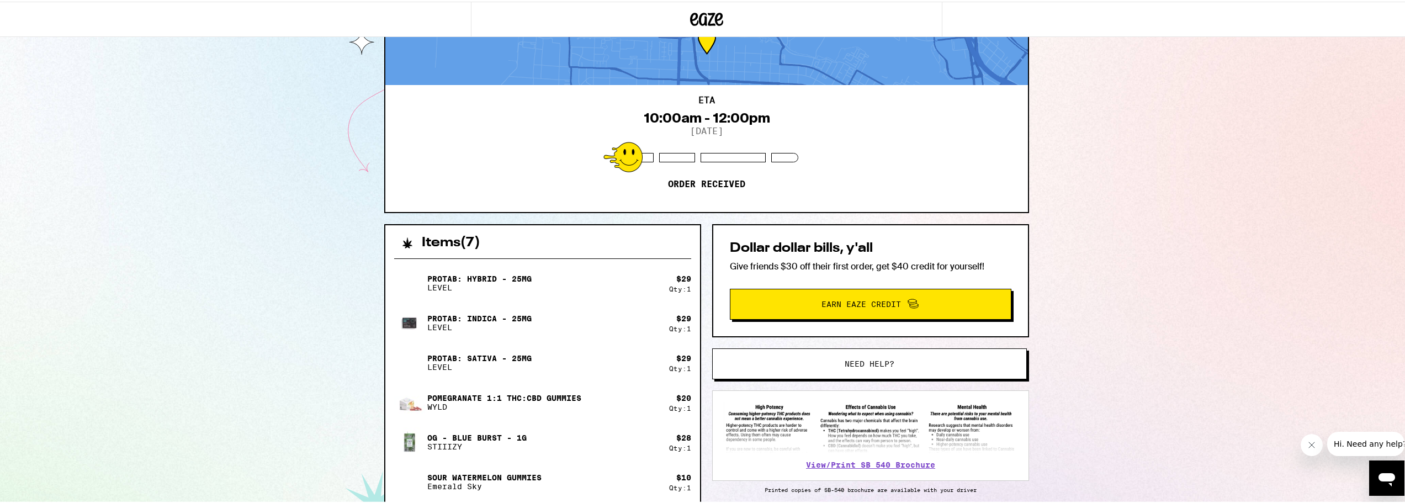
click at [1131, 264] on div "1821 8th St Alameda 94501 ETA 10:00am - 12:00pm 9/11/2025 Order received Items …" at bounding box center [706, 338] width 1413 height 786
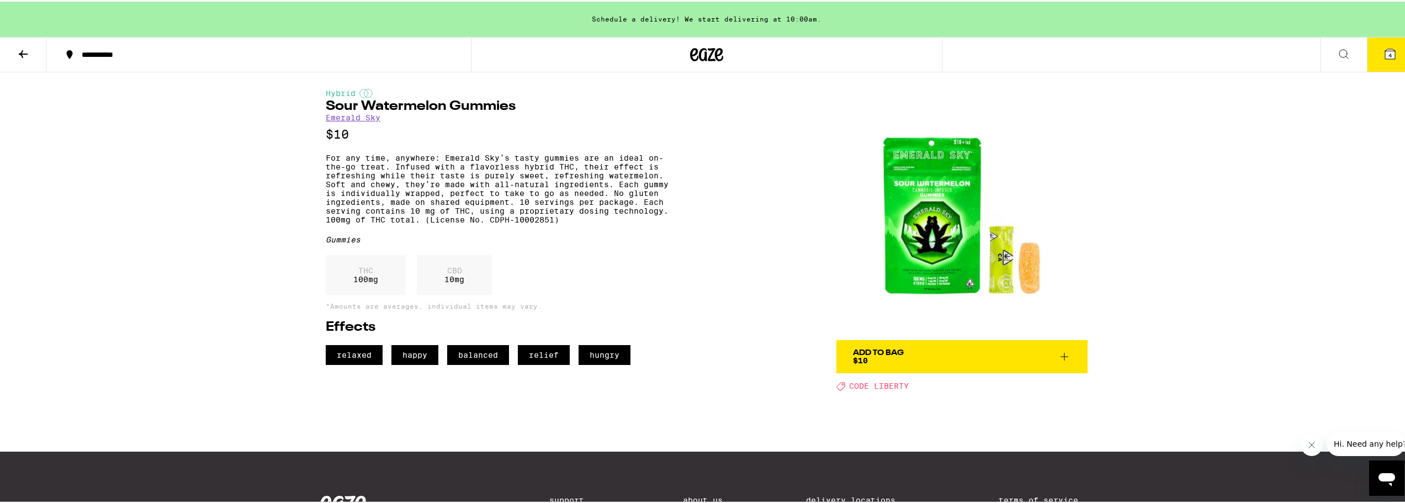
click at [1062, 358] on icon at bounding box center [1063, 354] width 13 height 13
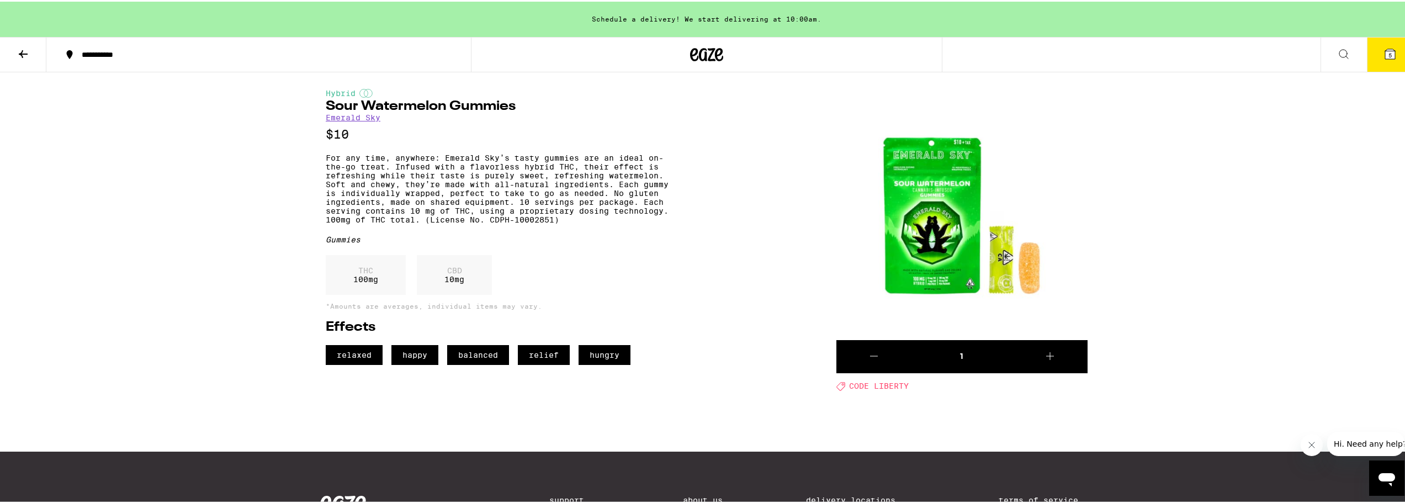
click at [1373, 46] on button "5" at bounding box center [1390, 53] width 46 height 34
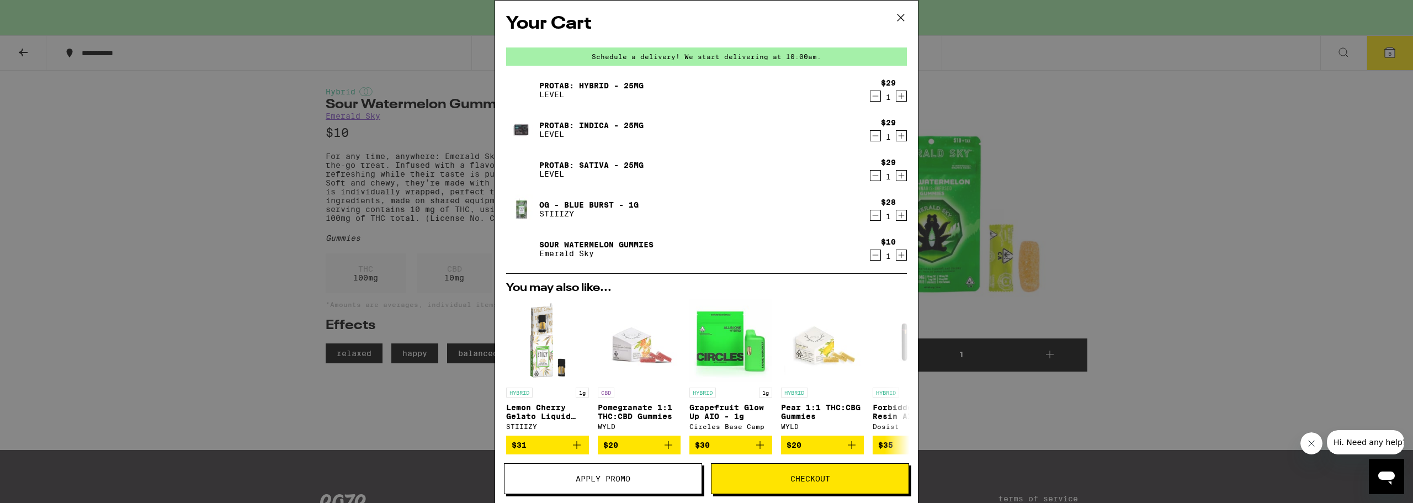
click at [1114, 147] on div "Your Cart Schedule a delivery! We start delivering at 10:00am. ProTab: Hybrid -…" at bounding box center [706, 251] width 1413 height 503
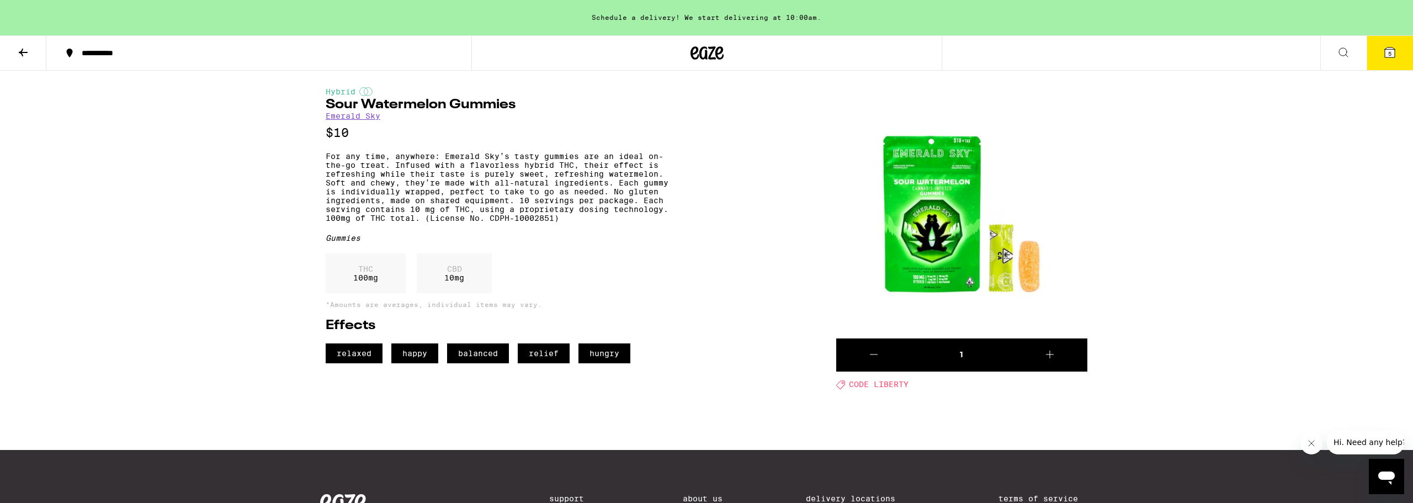
click at [26, 46] on icon at bounding box center [23, 52] width 13 height 13
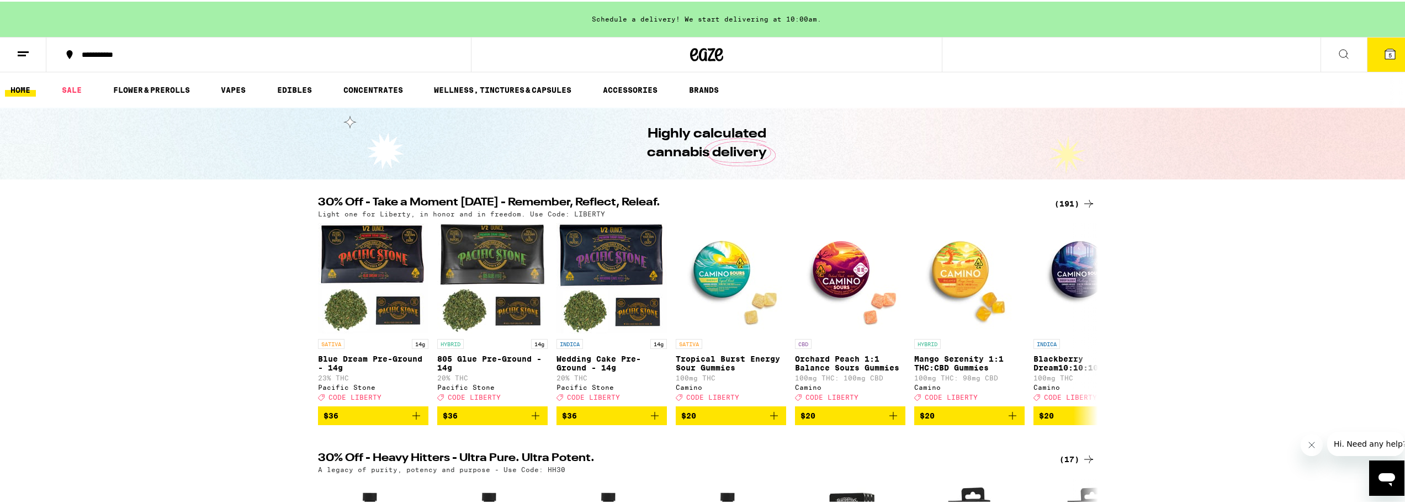
click at [1342, 52] on button at bounding box center [1343, 53] width 46 height 35
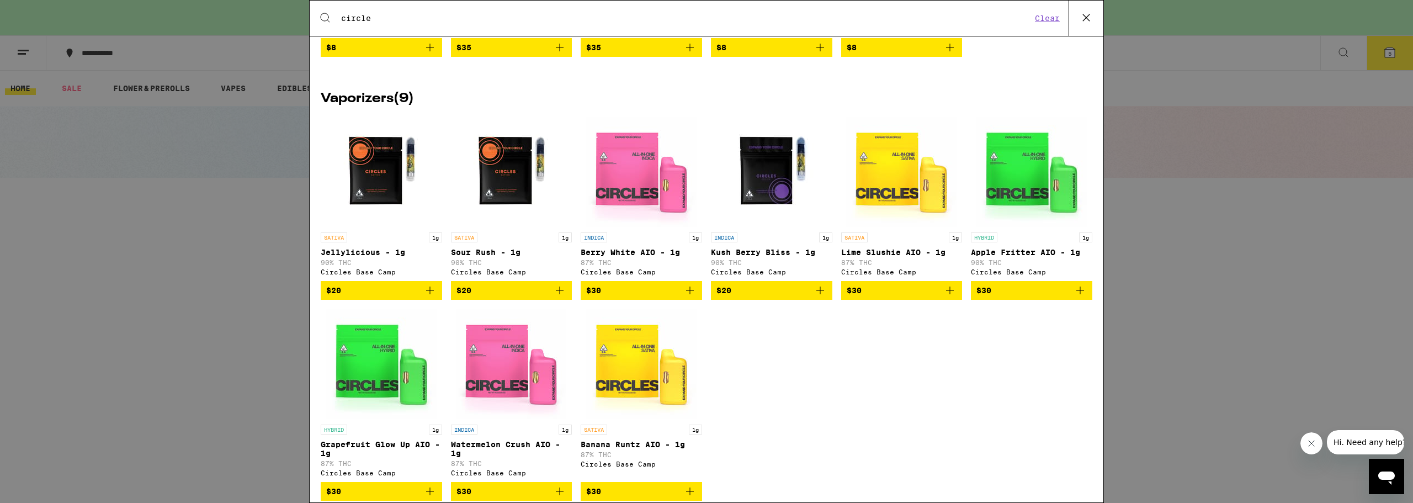
scroll to position [1117, 0]
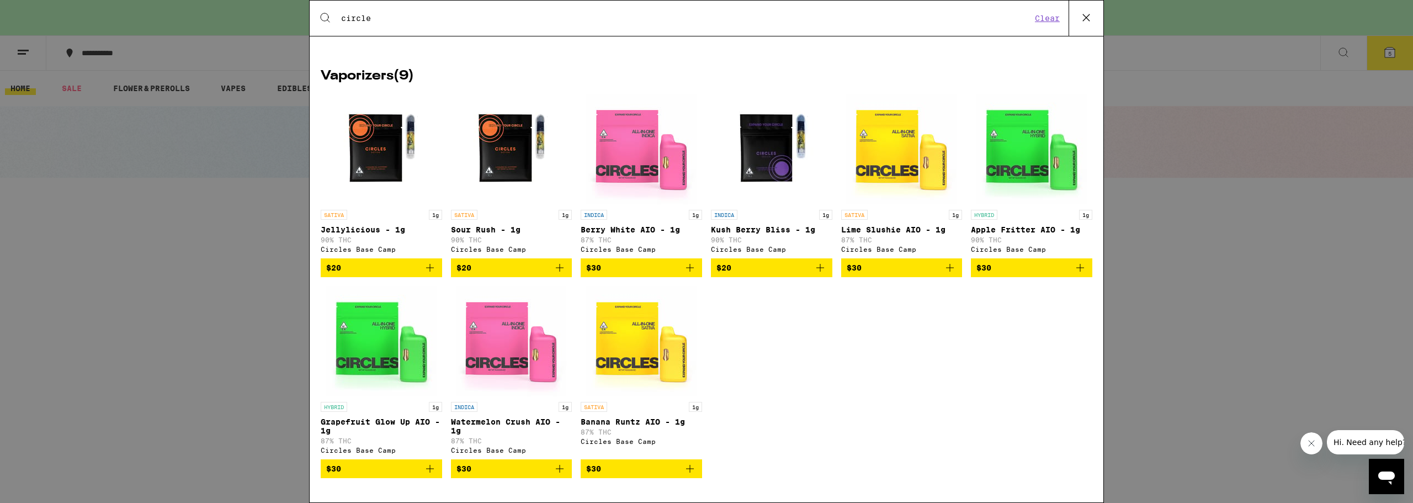
type input "circle"
click at [796, 353] on div "SATIVA 1g Jellylicious - 1g 90% THC Circles Base Camp $20 SATIVA 1g Sour Rush -…" at bounding box center [707, 294] width 772 height 401
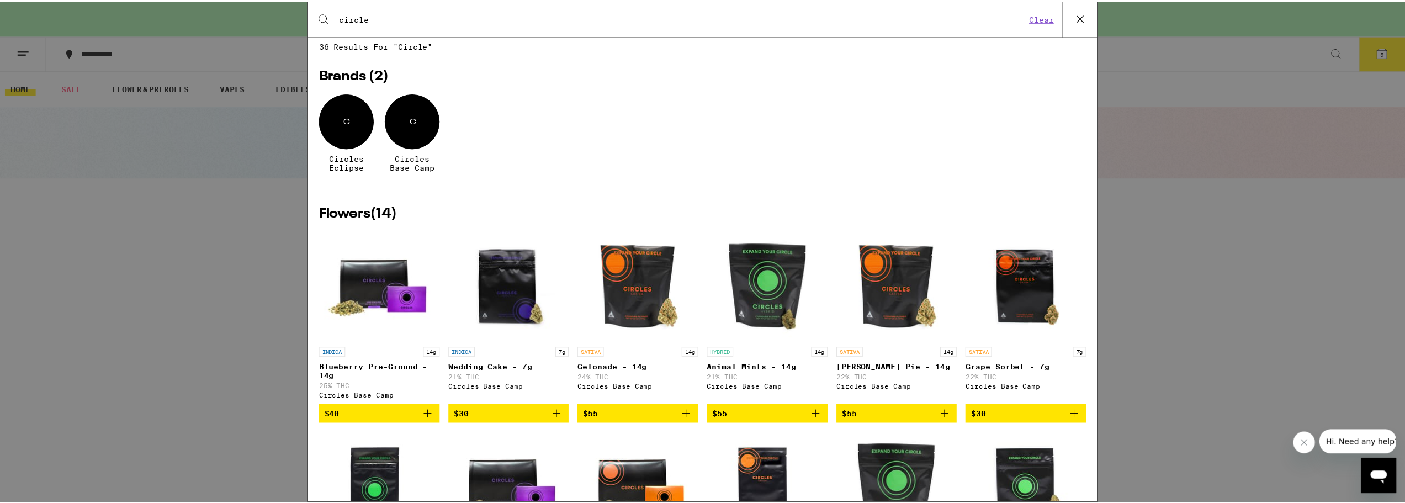
scroll to position [0, 0]
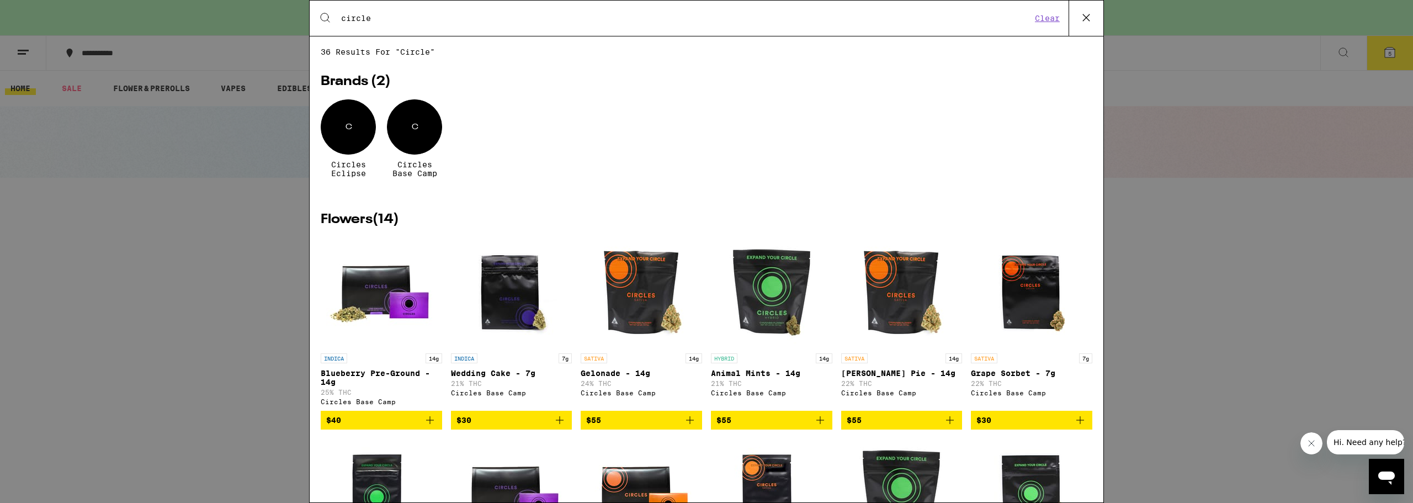
click at [1082, 21] on icon at bounding box center [1086, 17] width 17 height 17
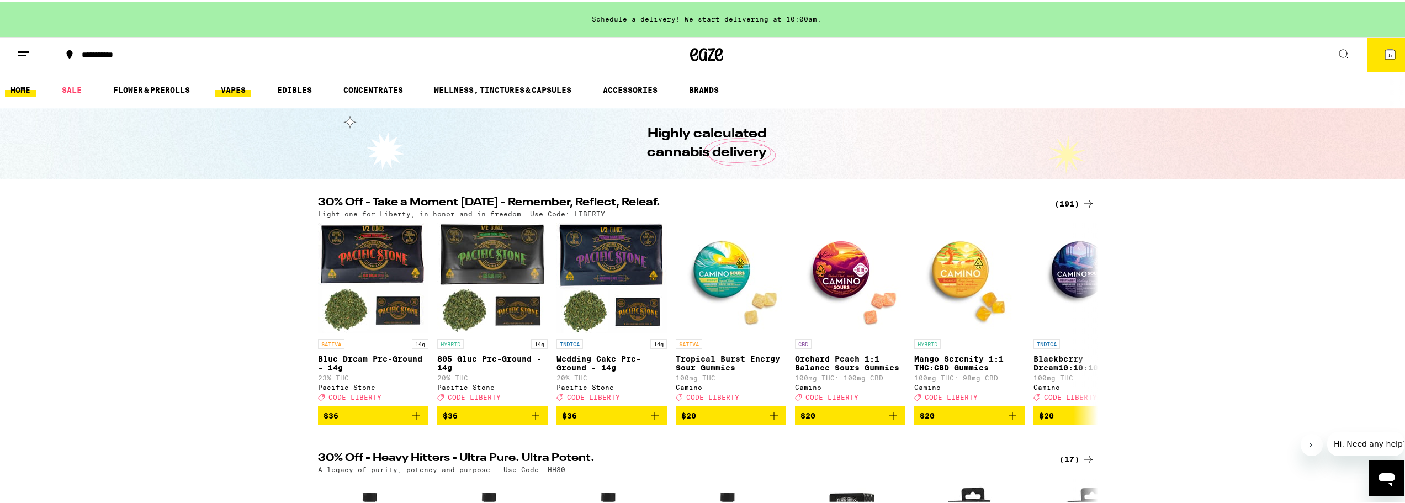
click at [241, 87] on link "VAPES" at bounding box center [233, 88] width 36 height 13
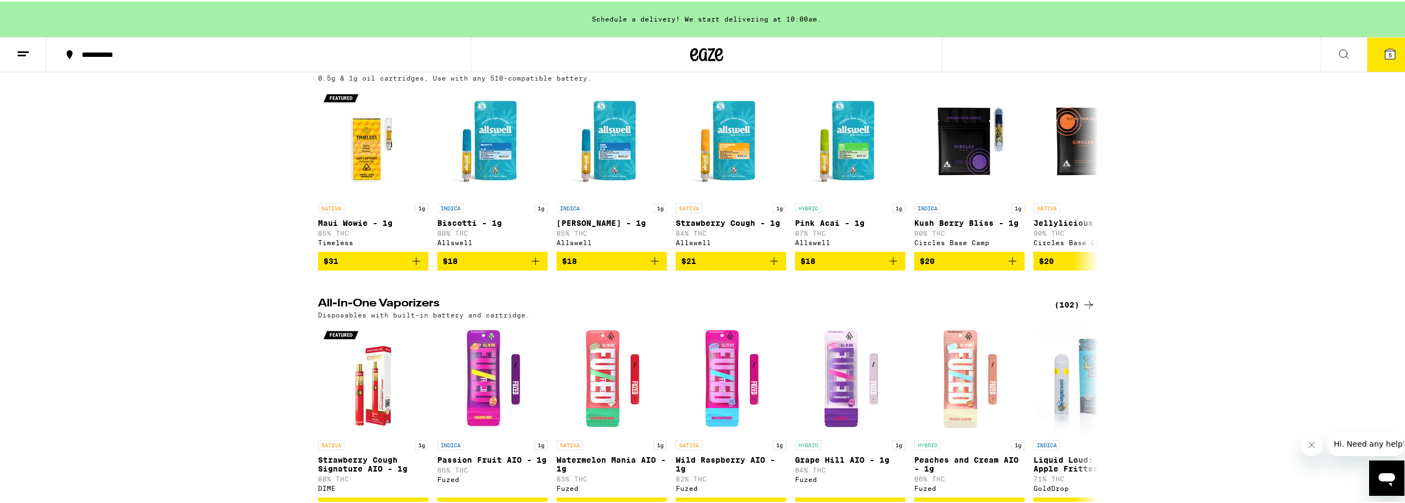
scroll to position [196, 0]
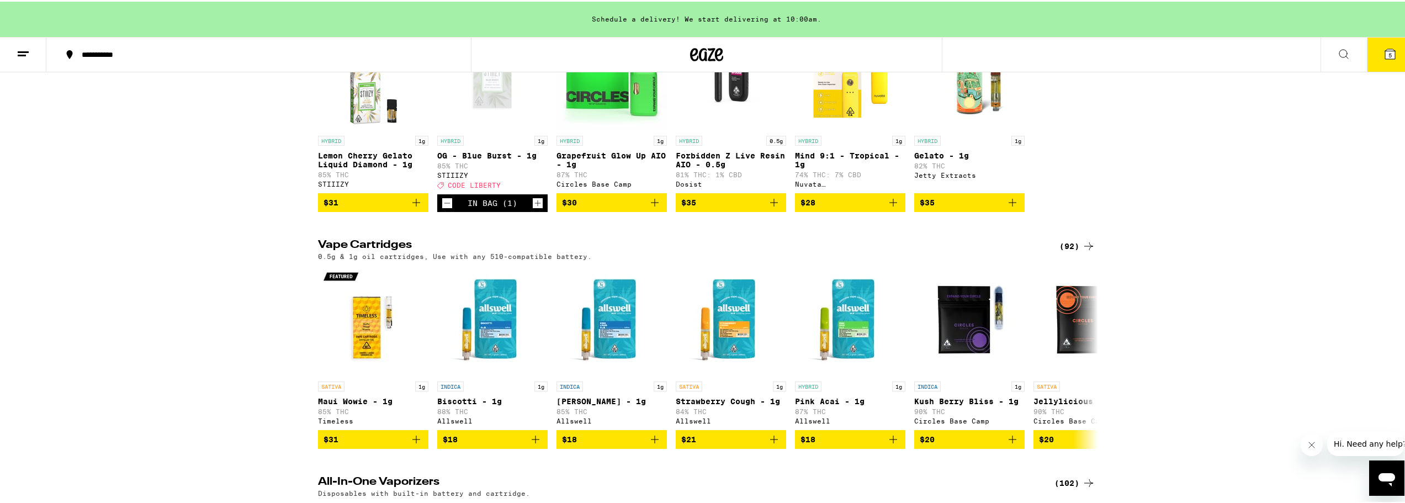
drag, startPoint x: 1070, startPoint y: 252, endPoint x: 1090, endPoint y: 252, distance: 19.9
click at [1070, 251] on div "(92)" at bounding box center [1077, 244] width 36 height 13
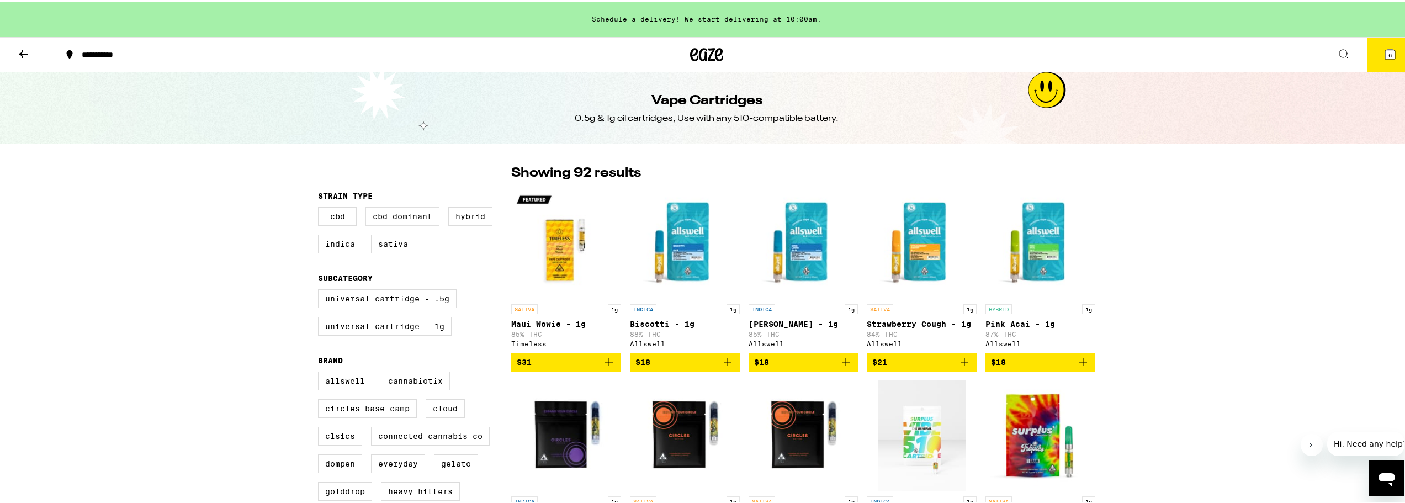
click at [400, 215] on label "CBD Dominant" at bounding box center [402, 214] width 74 height 19
click at [321, 208] on input "CBD Dominant" at bounding box center [320, 207] width 1 height 1
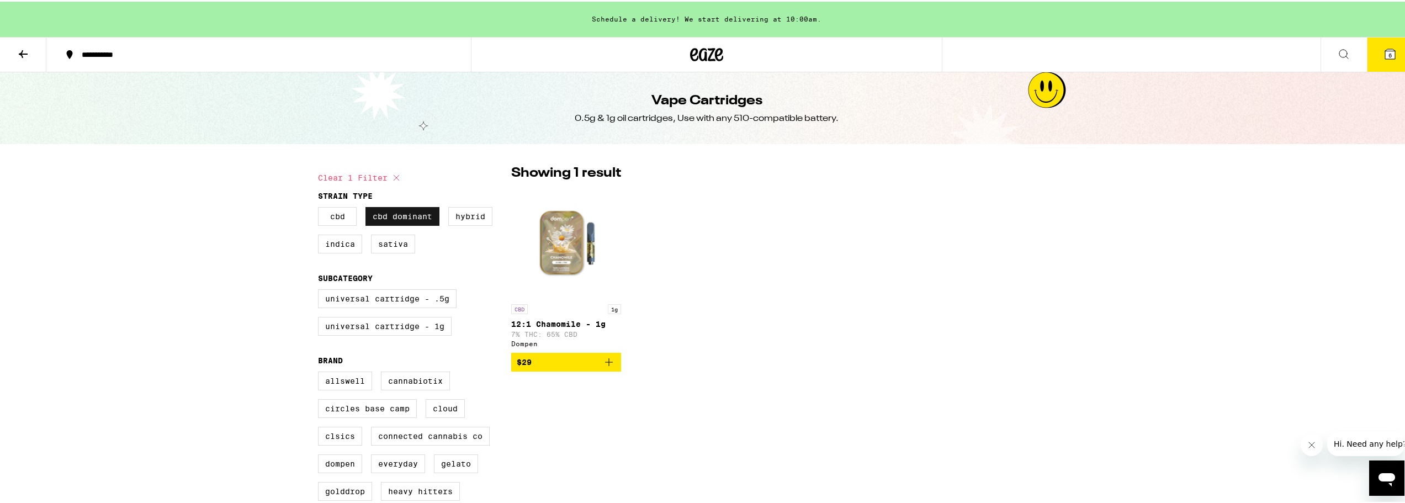
click at [400, 215] on label "CBD Dominant" at bounding box center [402, 214] width 74 height 19
click at [321, 208] on input "CBD Dominant" at bounding box center [320, 207] width 1 height 1
checkbox input "false"
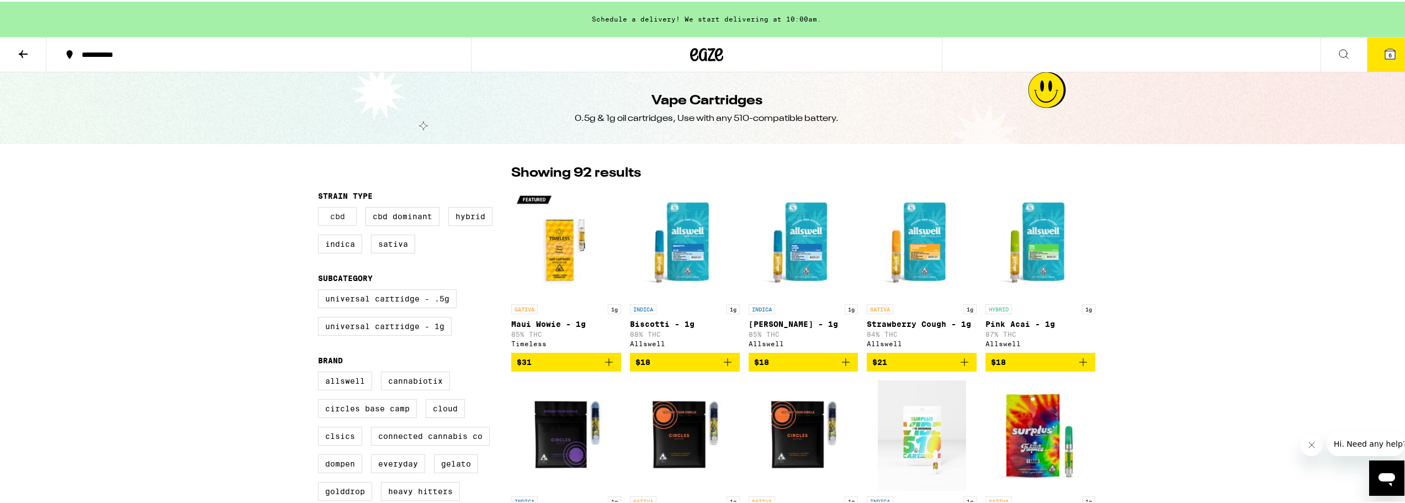
click at [347, 217] on label "CBD" at bounding box center [337, 214] width 39 height 19
click at [321, 208] on input "CBD" at bounding box center [320, 207] width 1 height 1
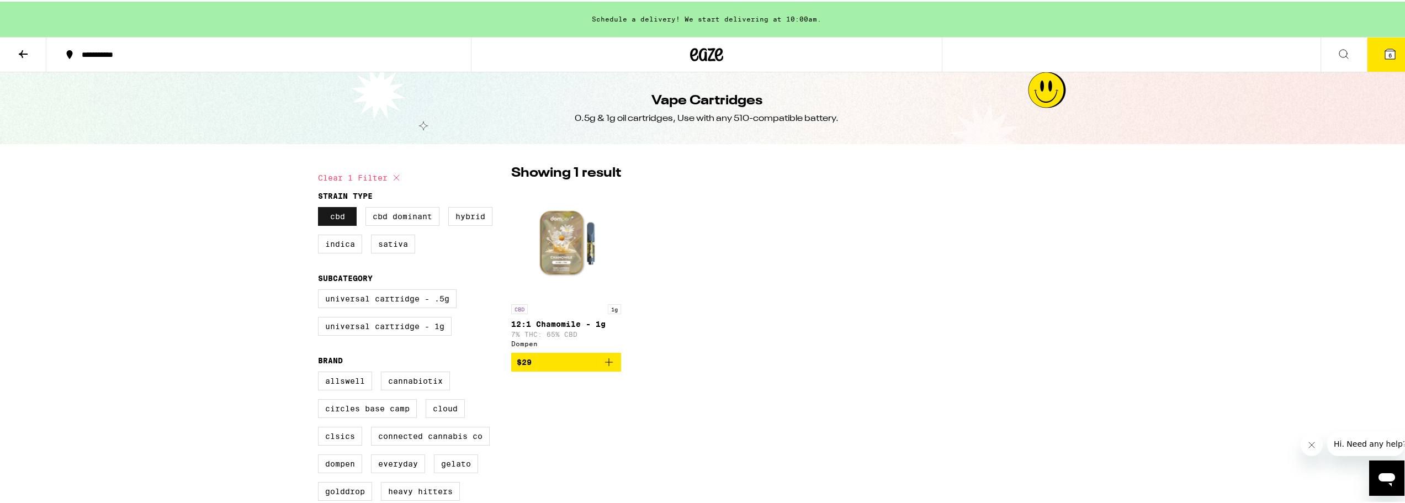
click at [337, 216] on label "CBD" at bounding box center [337, 214] width 39 height 19
click at [321, 208] on input "CBD" at bounding box center [320, 207] width 1 height 1
checkbox input "false"
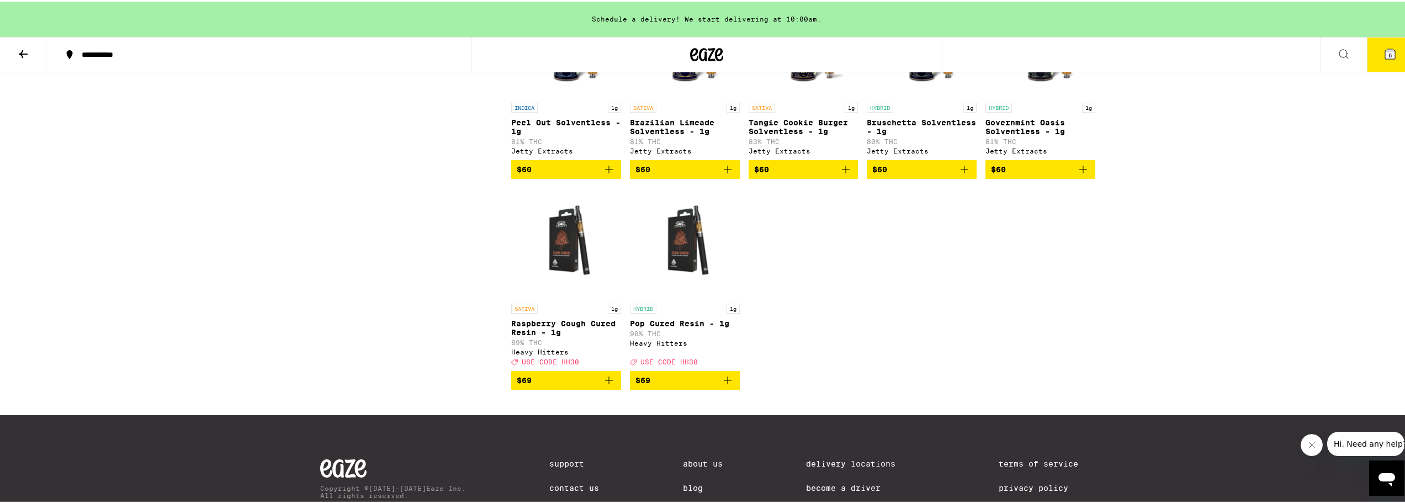
scroll to position [3643, 0]
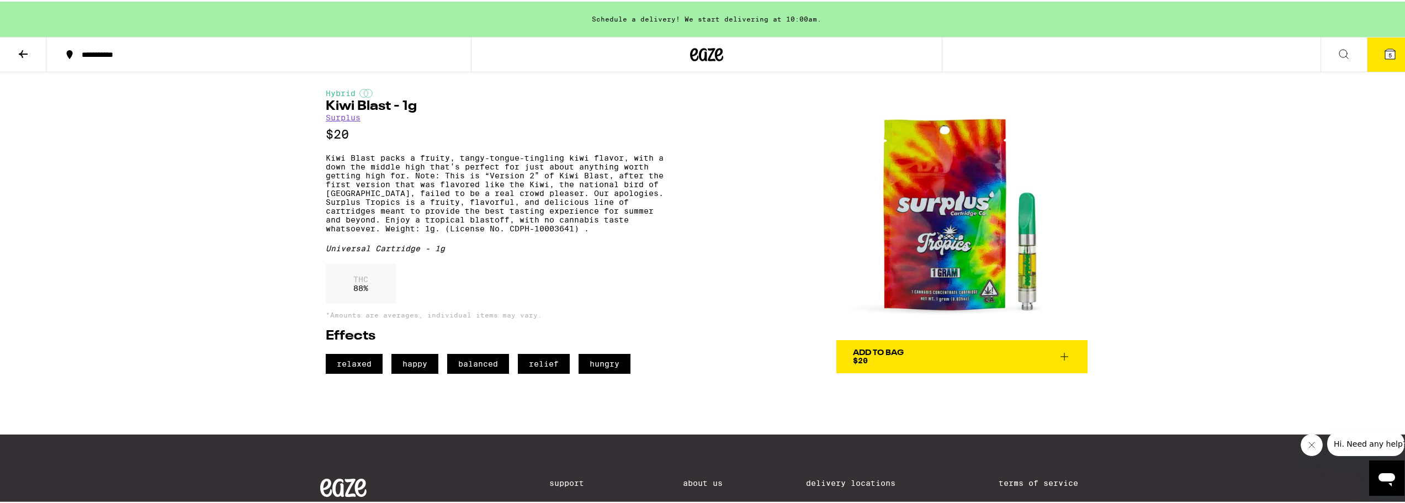
click at [1061, 356] on icon at bounding box center [1063, 354] width 13 height 13
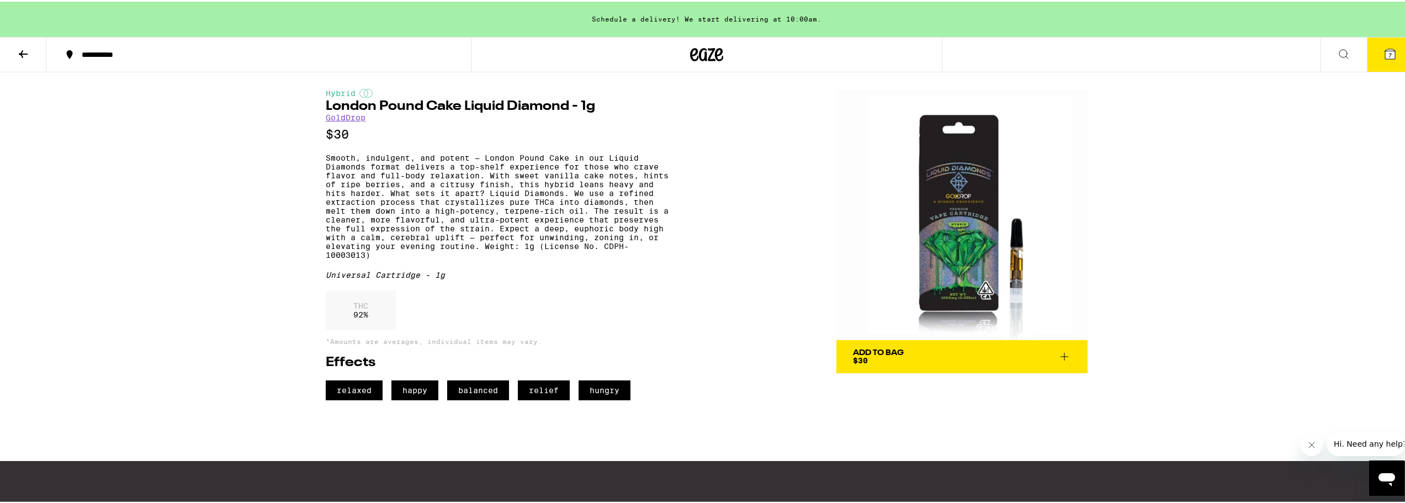
click at [1060, 355] on icon at bounding box center [1064, 355] width 8 height 8
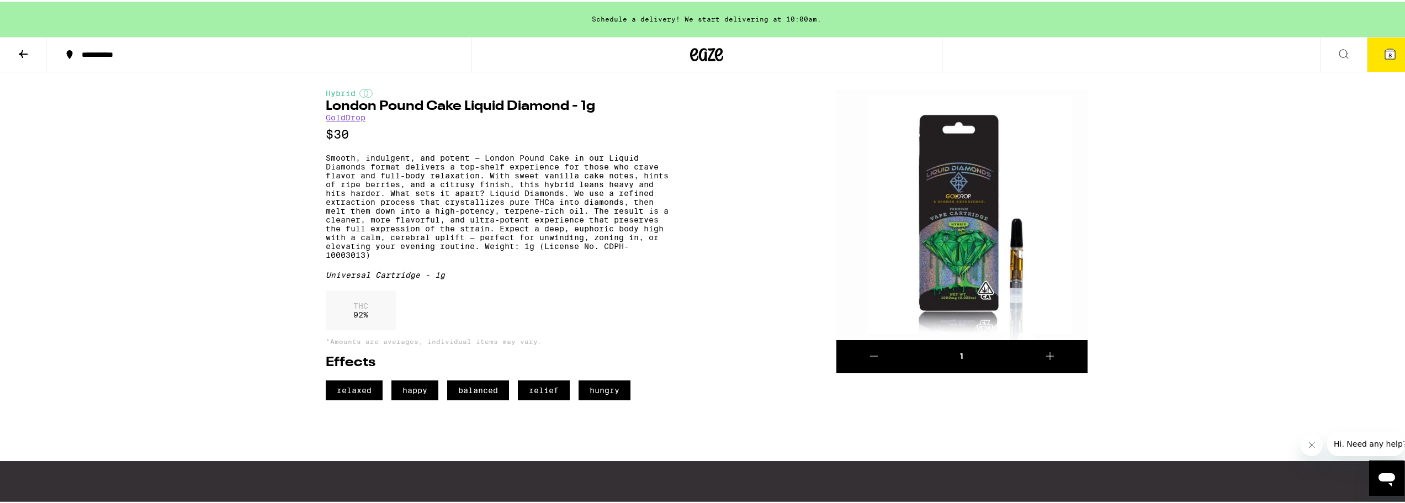
click at [1385, 49] on icon at bounding box center [1390, 52] width 10 height 10
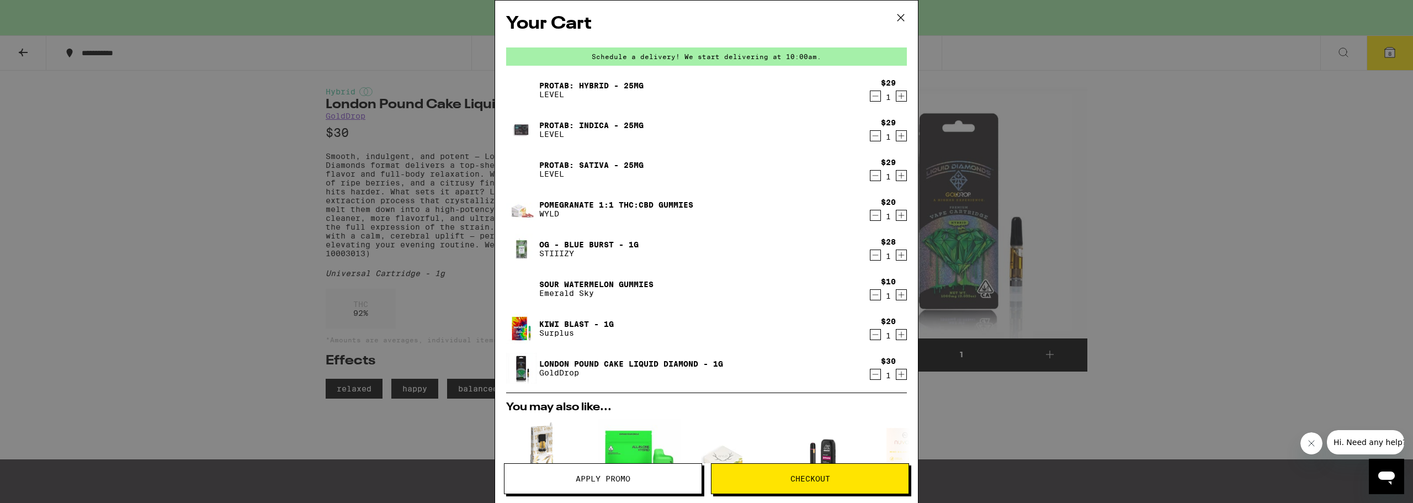
click at [870, 337] on icon "Decrement" at bounding box center [875, 334] width 10 height 13
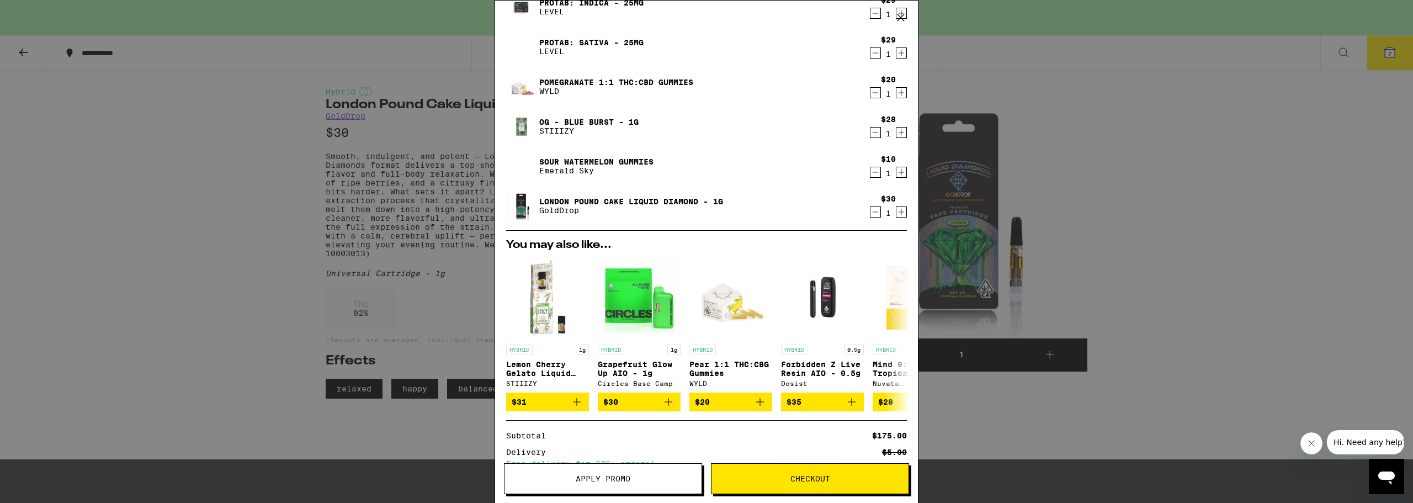
scroll to position [248, 0]
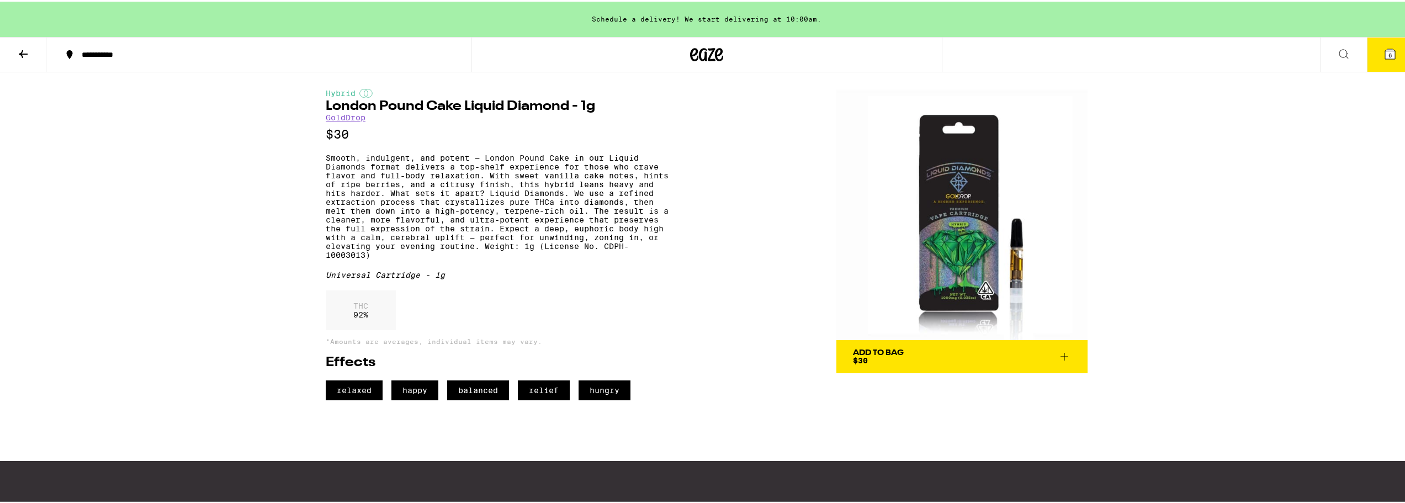
click at [1386, 50] on icon at bounding box center [1390, 52] width 10 height 10
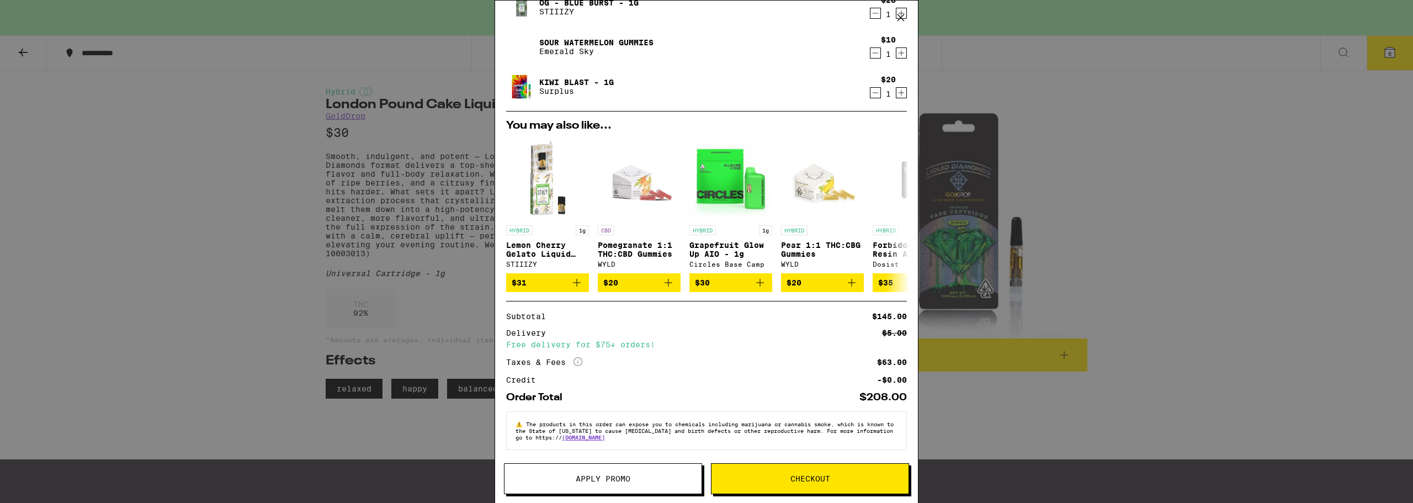
click at [625, 495] on div "Apply Promo Checkout" at bounding box center [706, 483] width 423 height 40
click at [622, 477] on span "Apply Promo" at bounding box center [603, 479] width 55 height 8
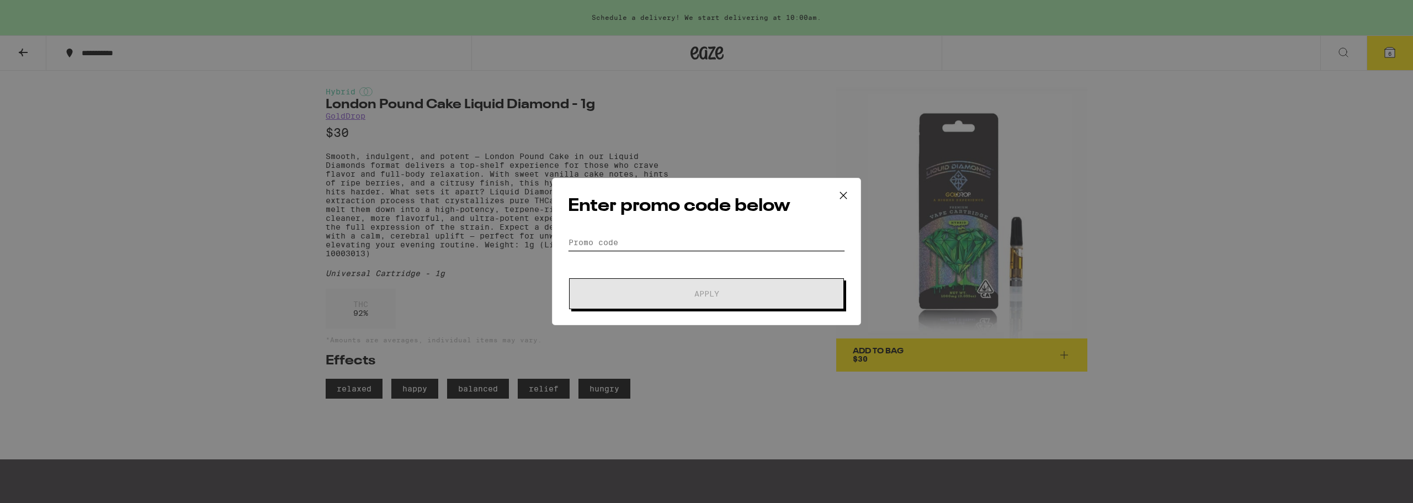
click at [636, 244] on input "Promo Code" at bounding box center [706, 242] width 277 height 17
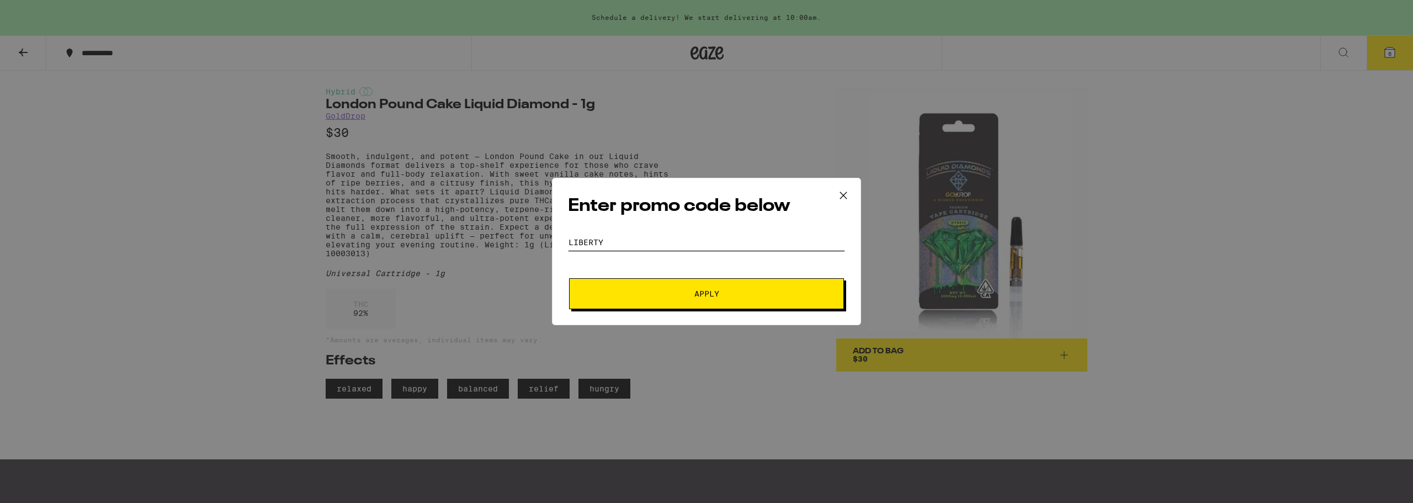
type input "LIBERTY"
click at [663, 284] on button "Apply" at bounding box center [706, 293] width 275 height 31
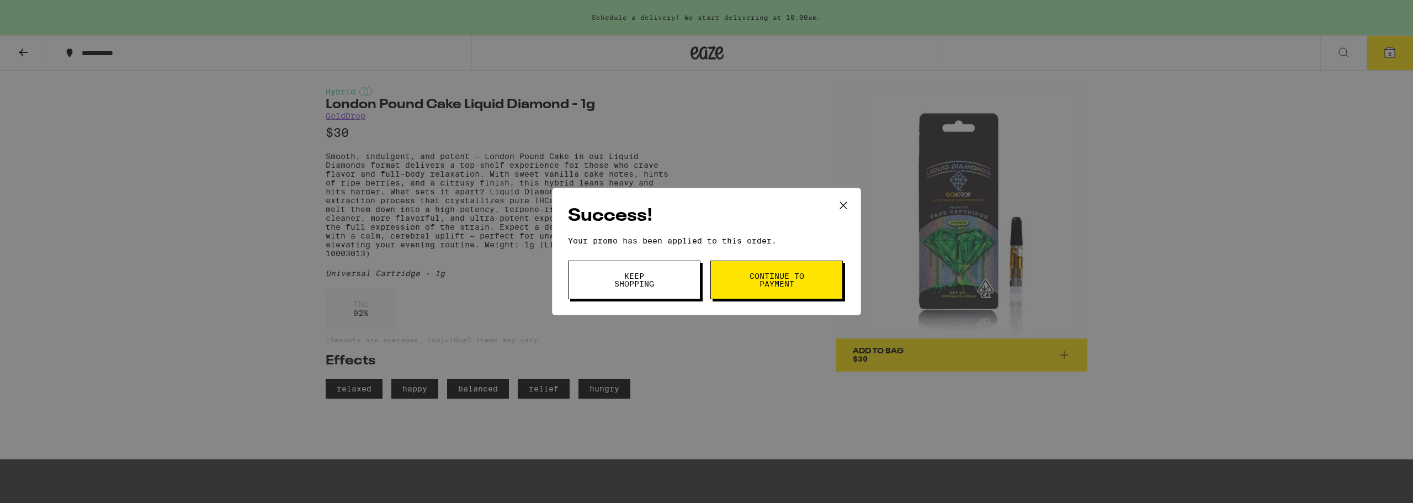
click at [676, 273] on button "Keep Shopping" at bounding box center [634, 280] width 132 height 39
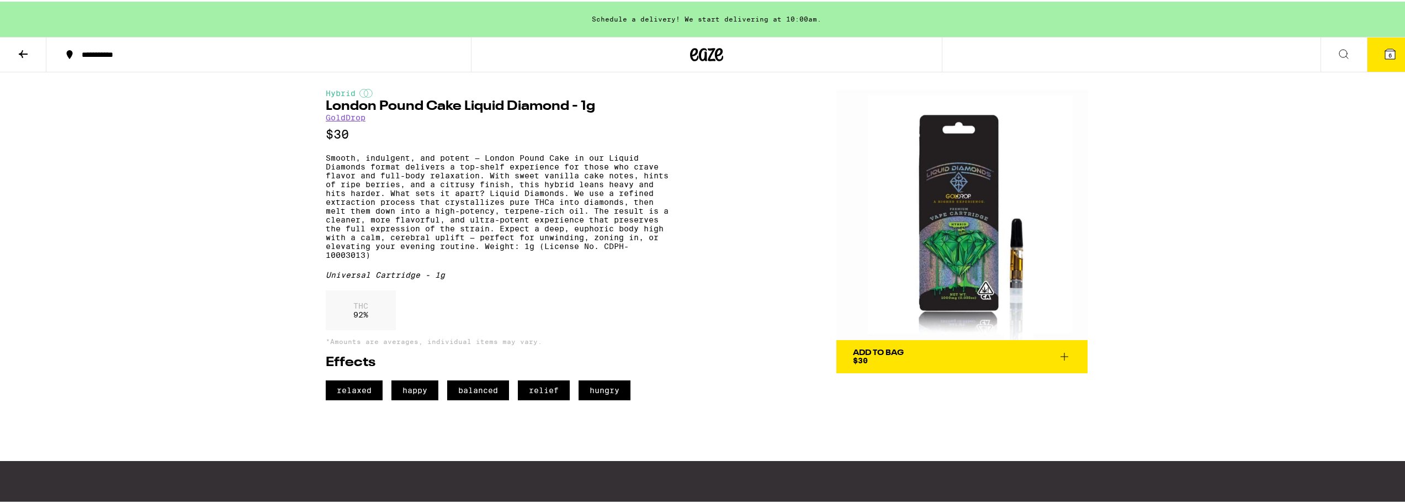
click at [1372, 57] on button "6" at bounding box center [1390, 53] width 46 height 34
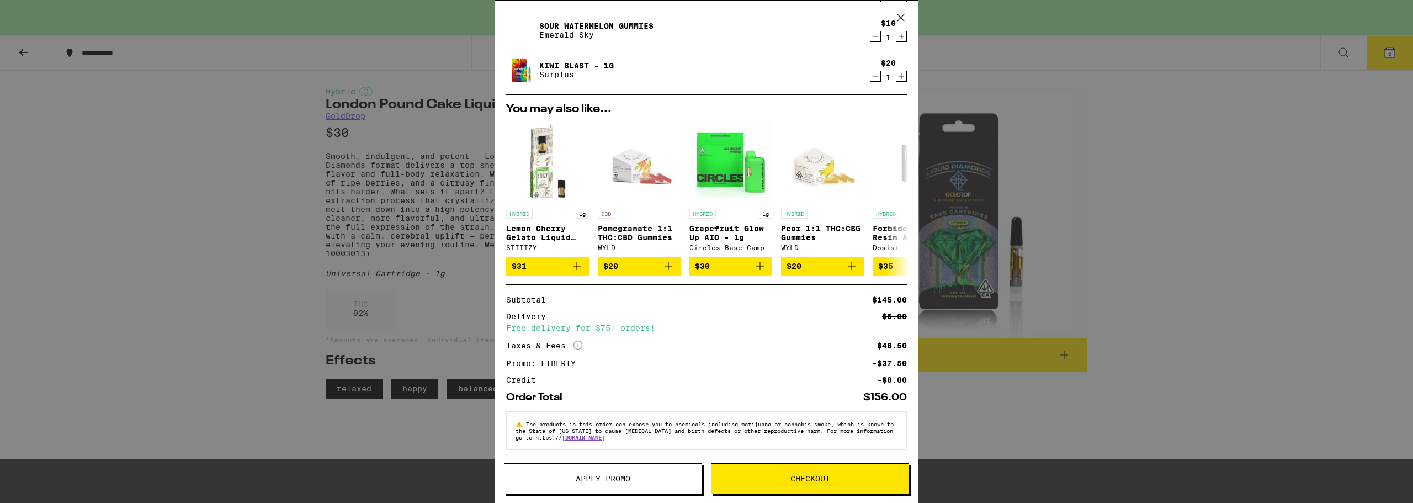
scroll to position [221, 0]
click at [667, 270] on icon "Add to bag" at bounding box center [668, 265] width 13 height 13
click at [896, 194] on icon at bounding box center [900, 198] width 9 height 8
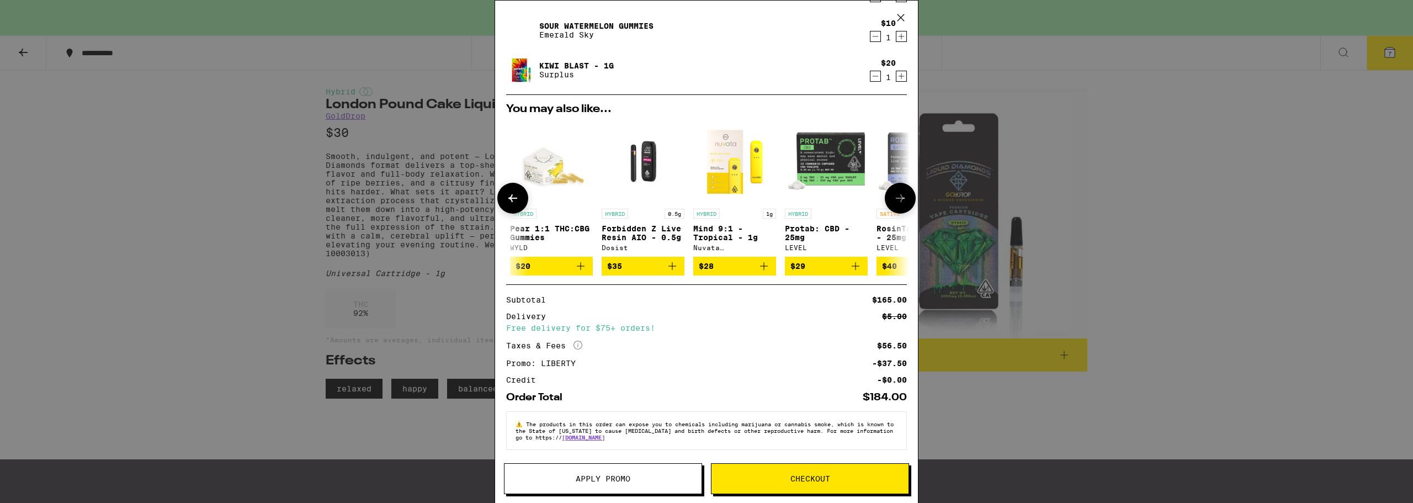
scroll to position [0, 272]
click at [896, 194] on icon at bounding box center [900, 198] width 9 height 8
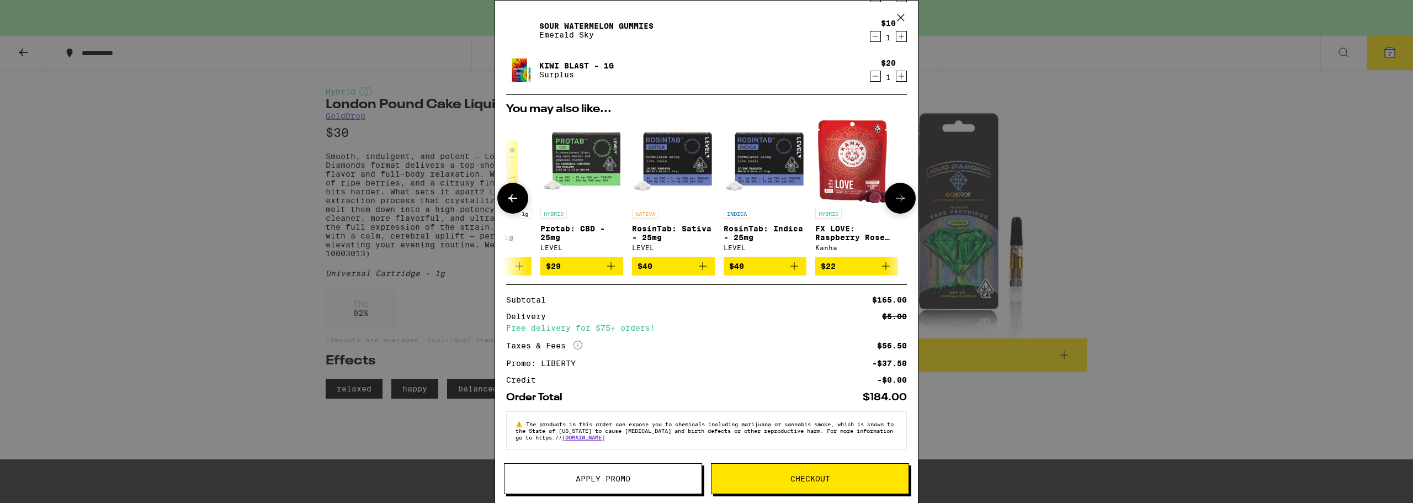
scroll to position [0, 524]
